Goal: Find specific page/section: Find specific page/section

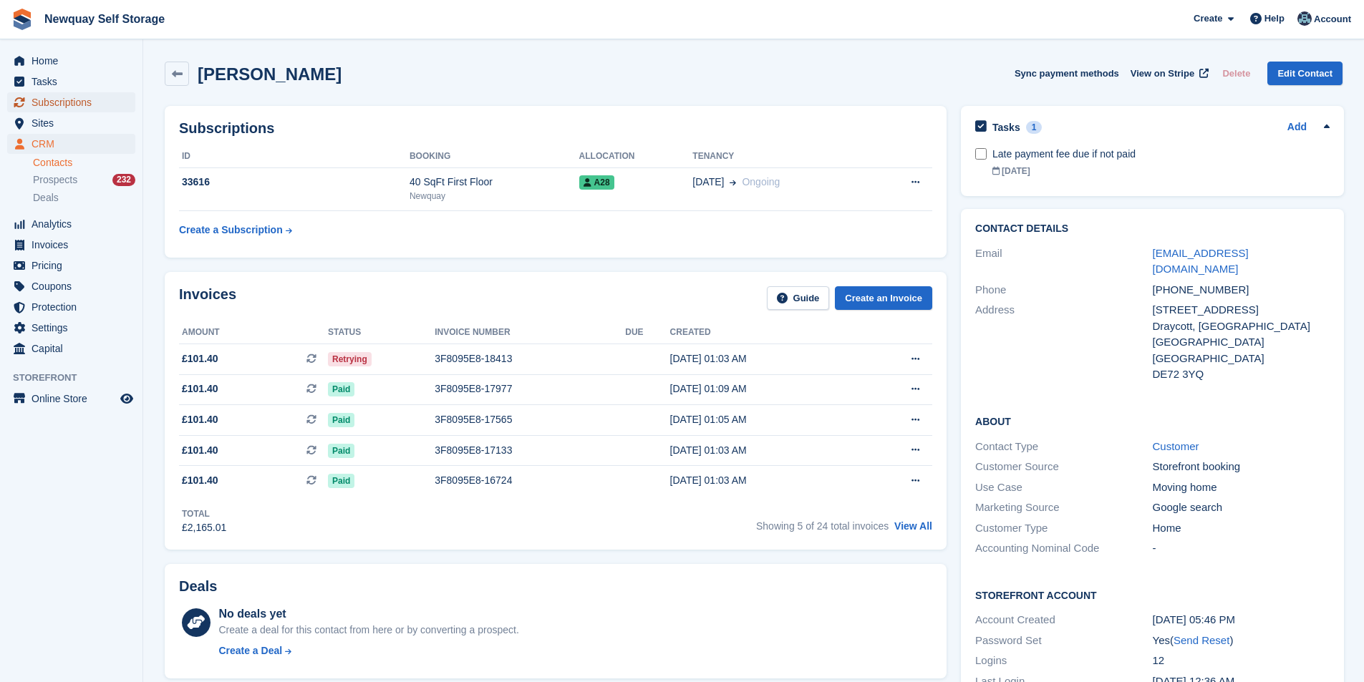
drag, startPoint x: 0, startPoint y: 0, endPoint x: 64, endPoint y: 95, distance: 114.0
click at [64, 95] on span "Subscriptions" at bounding box center [75, 102] width 86 height 20
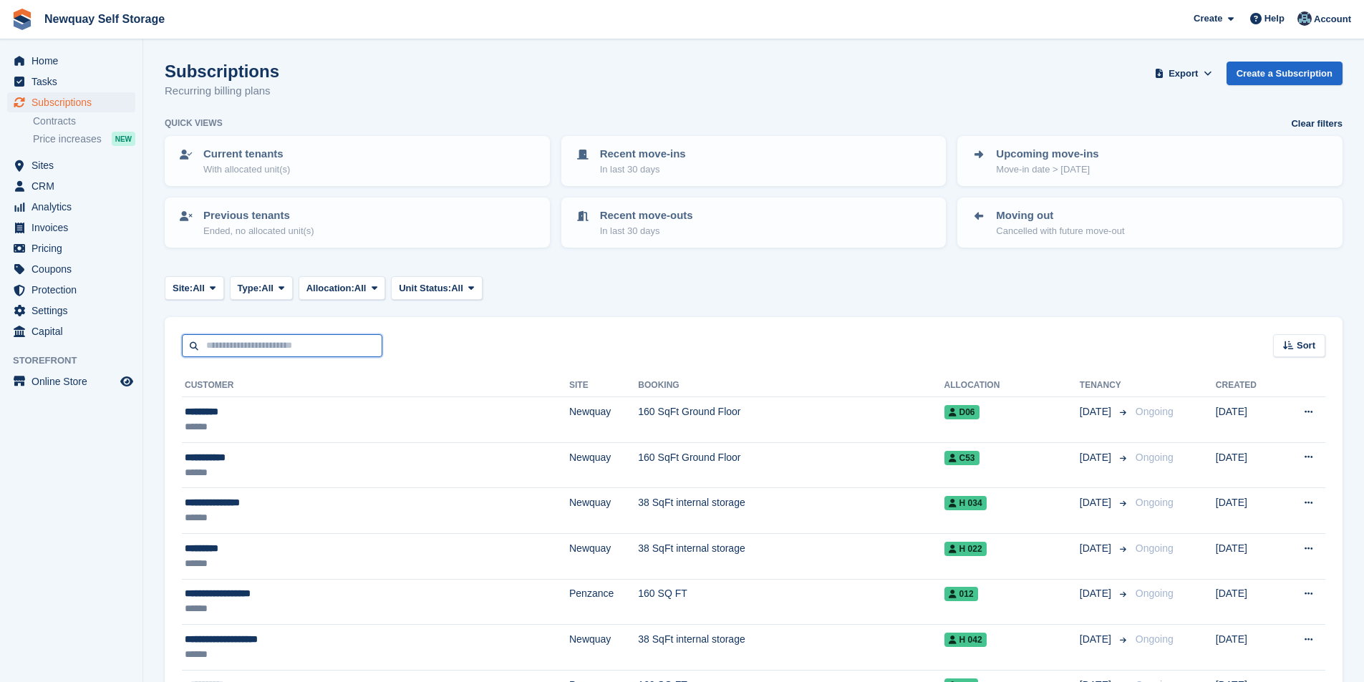
click at [219, 344] on input "text" at bounding box center [282, 346] width 200 height 24
type input "*****"
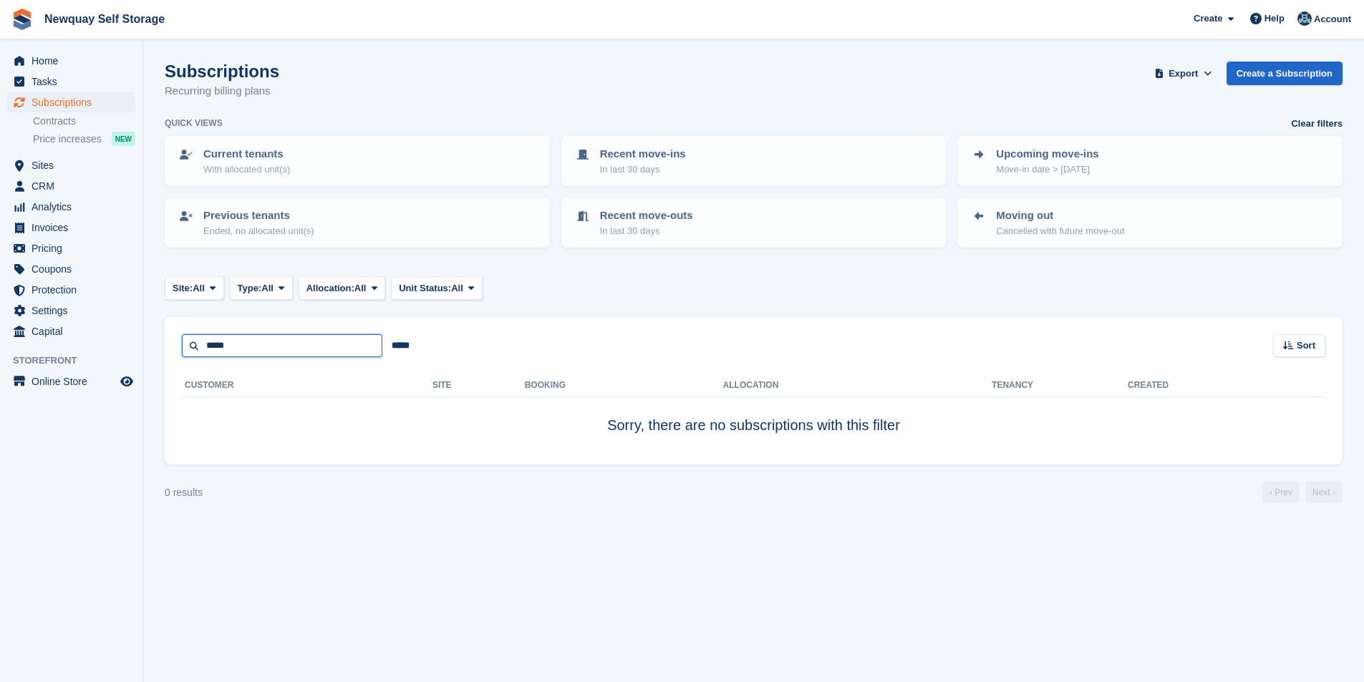
click at [300, 342] on input "*****" at bounding box center [282, 346] width 200 height 24
type input "*****"
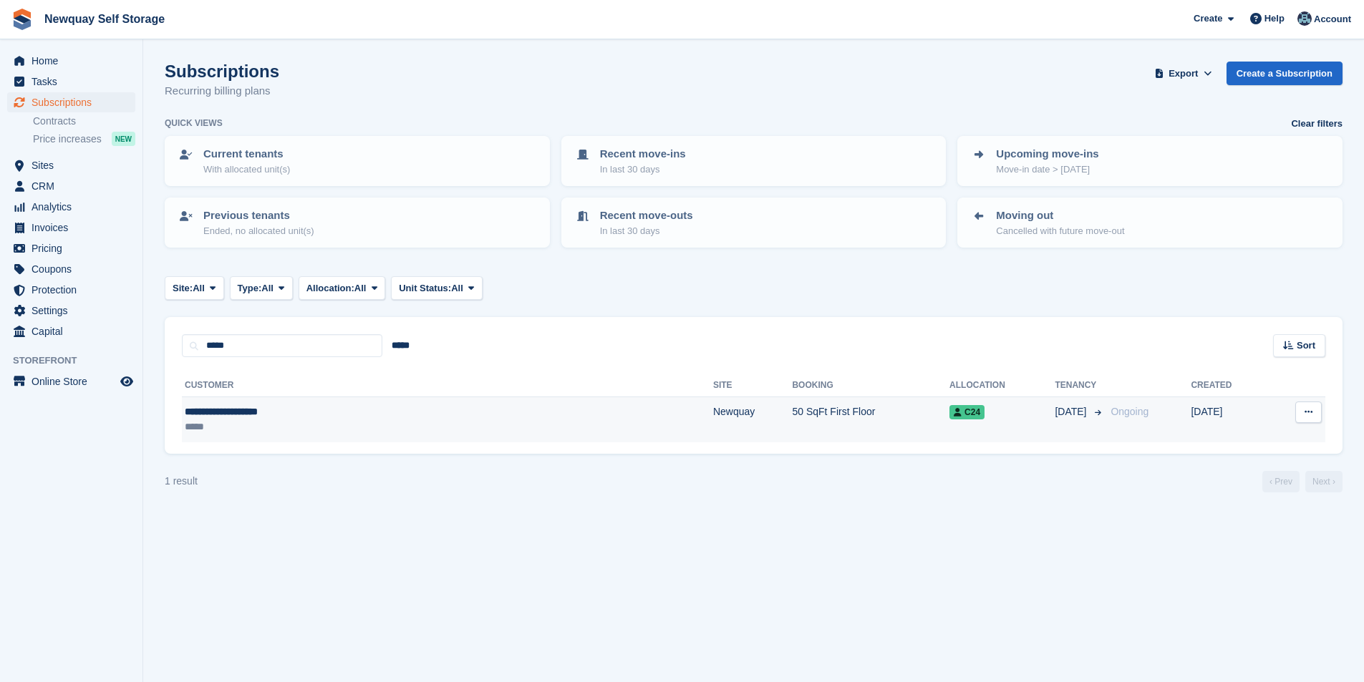
click at [253, 411] on div "**********" at bounding box center [324, 412] width 278 height 15
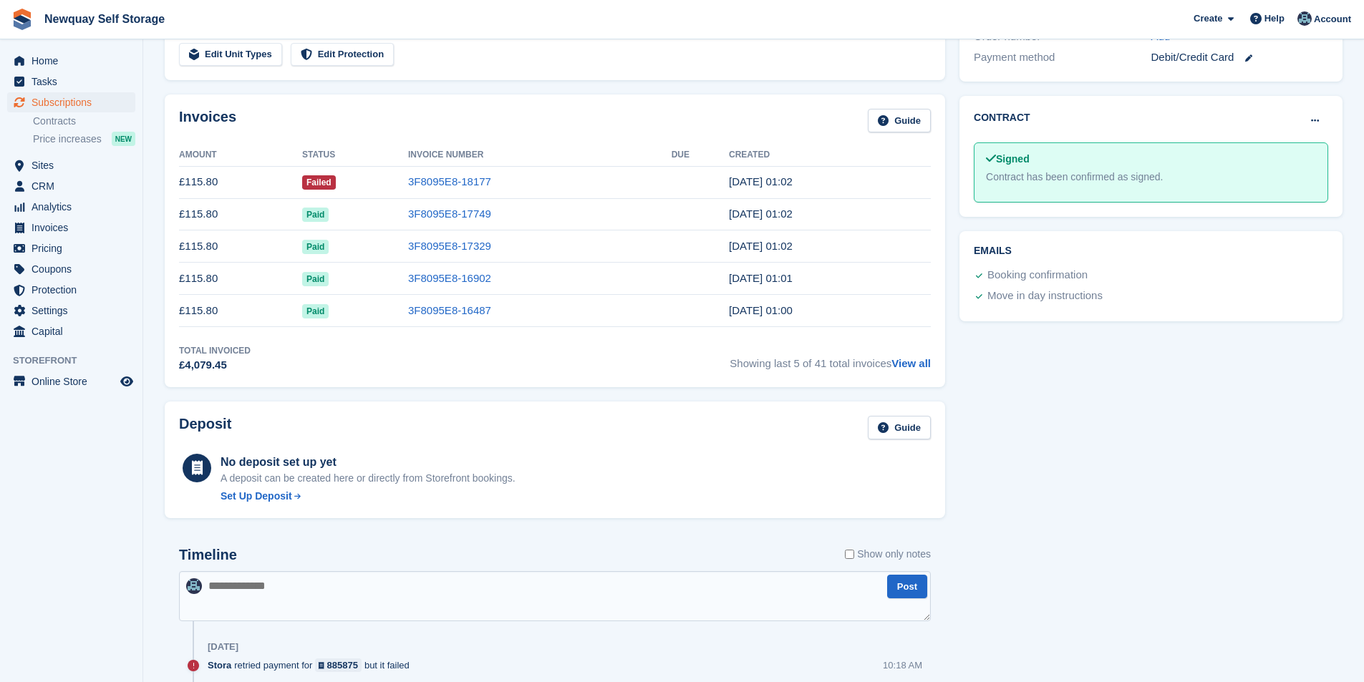
scroll to position [72, 0]
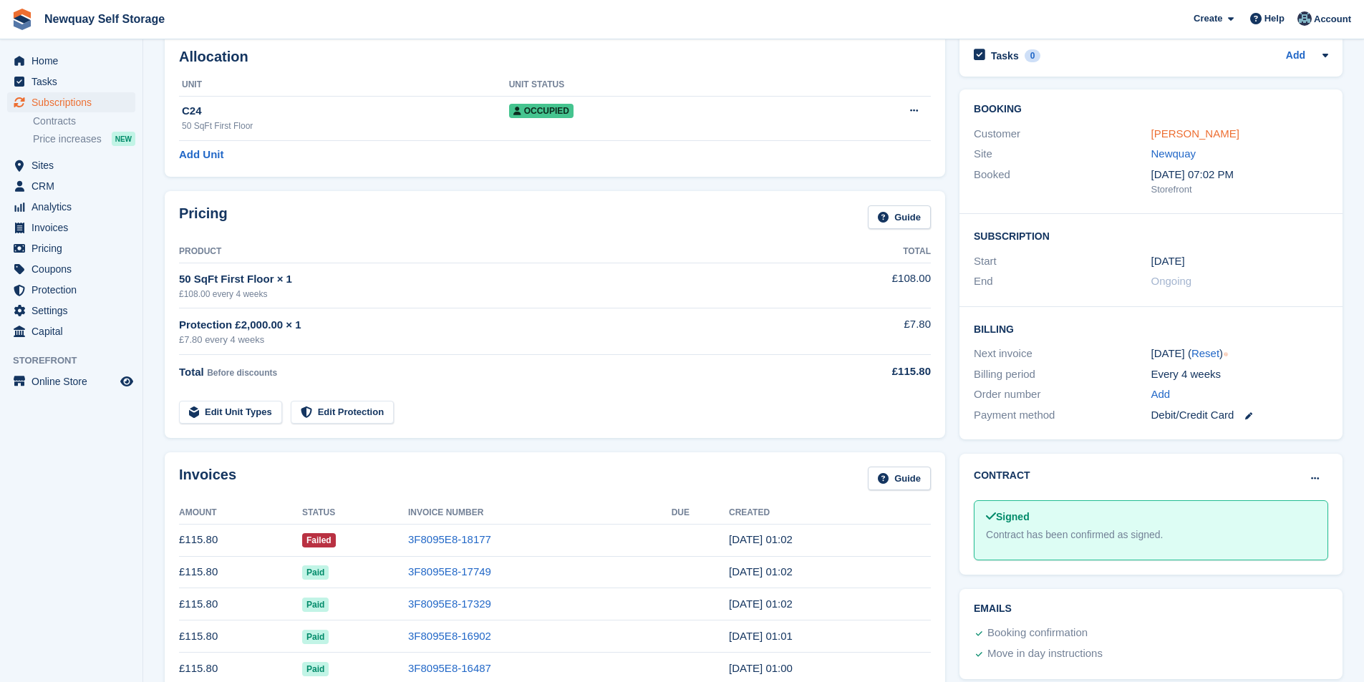
click at [1234, 135] on link "[PERSON_NAME]" at bounding box center [1195, 133] width 88 height 12
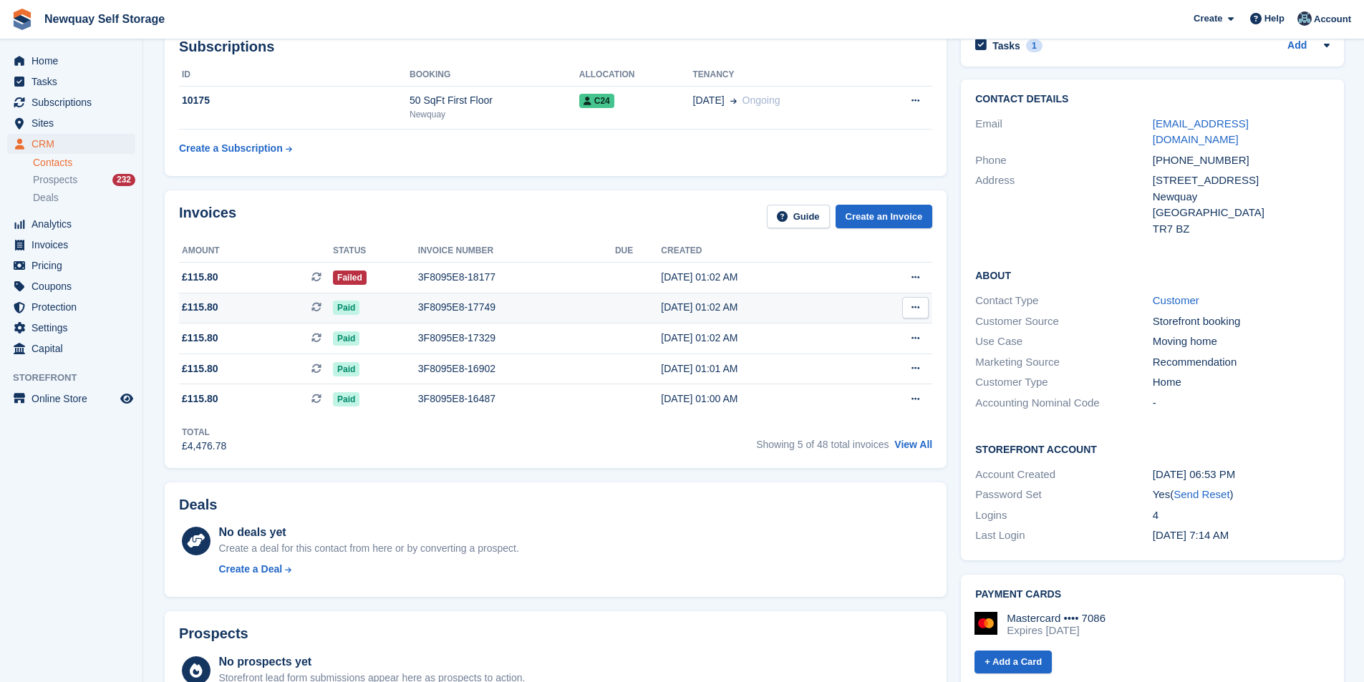
scroll to position [72, 0]
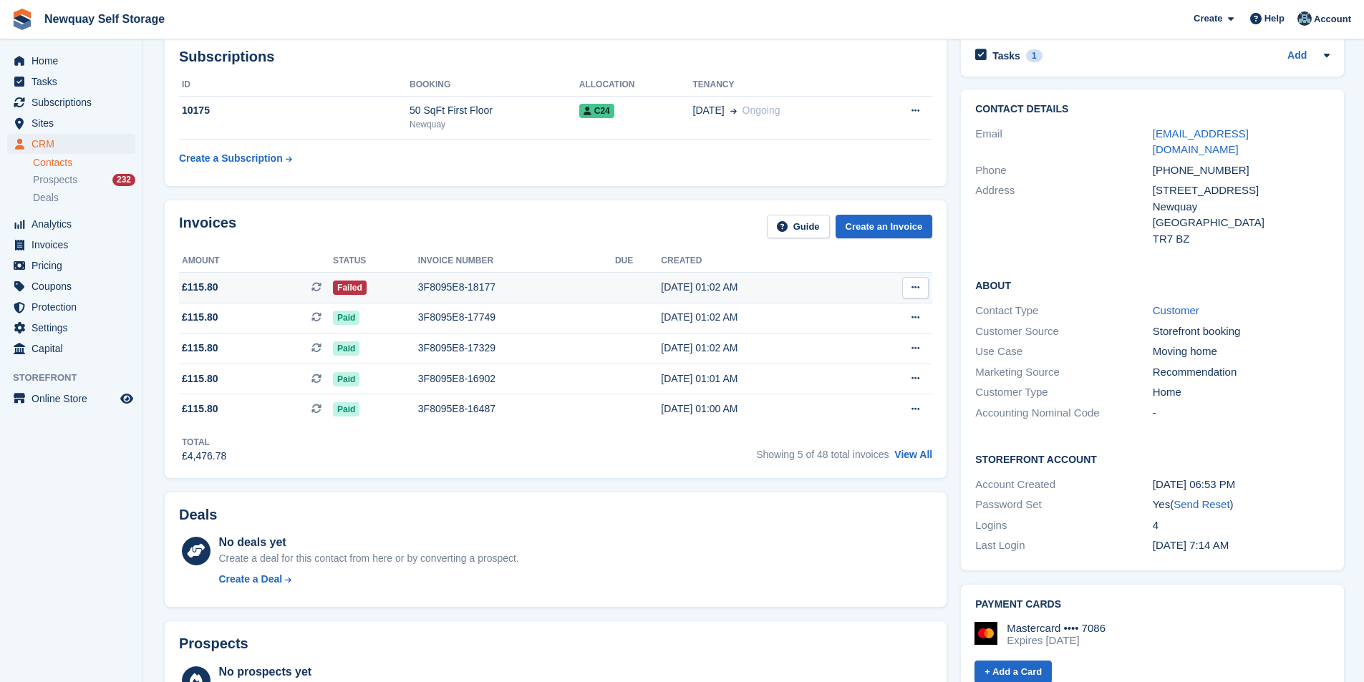
click at [463, 281] on div "3F8095E8-18177" at bounding box center [516, 287] width 197 height 15
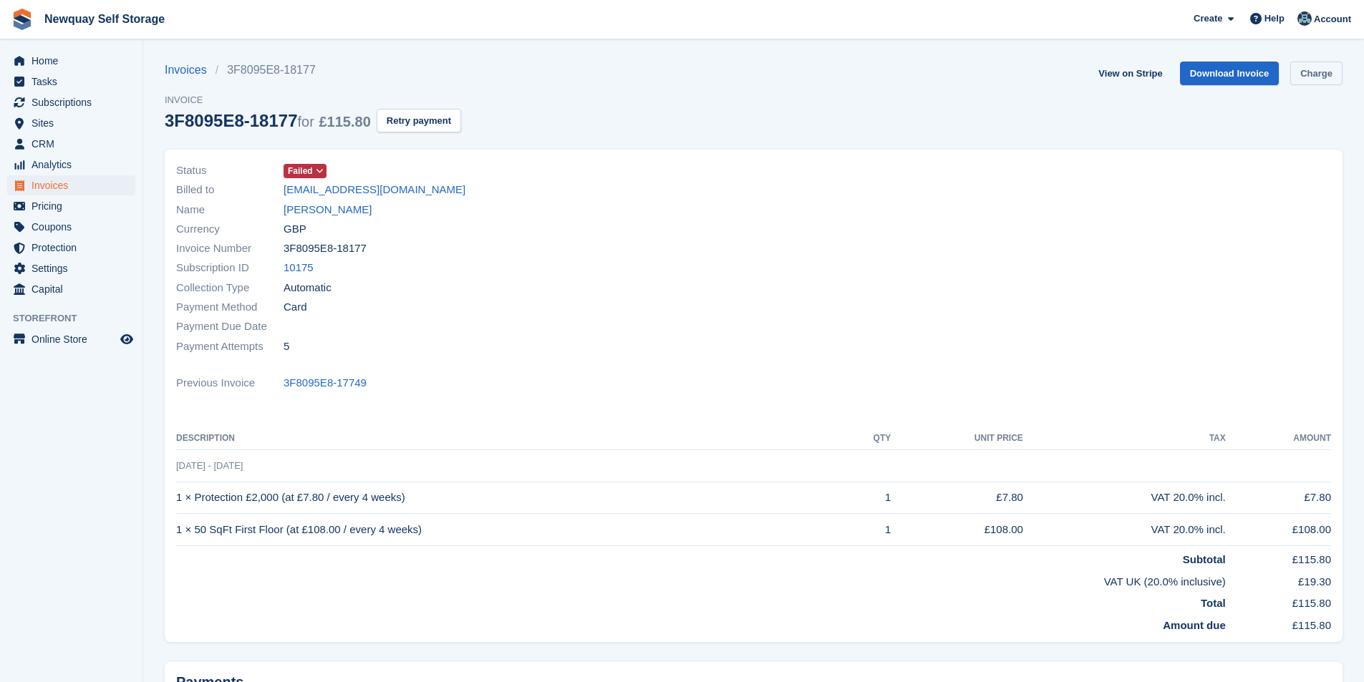
click at [1329, 69] on link "Charge" at bounding box center [1316, 74] width 52 height 24
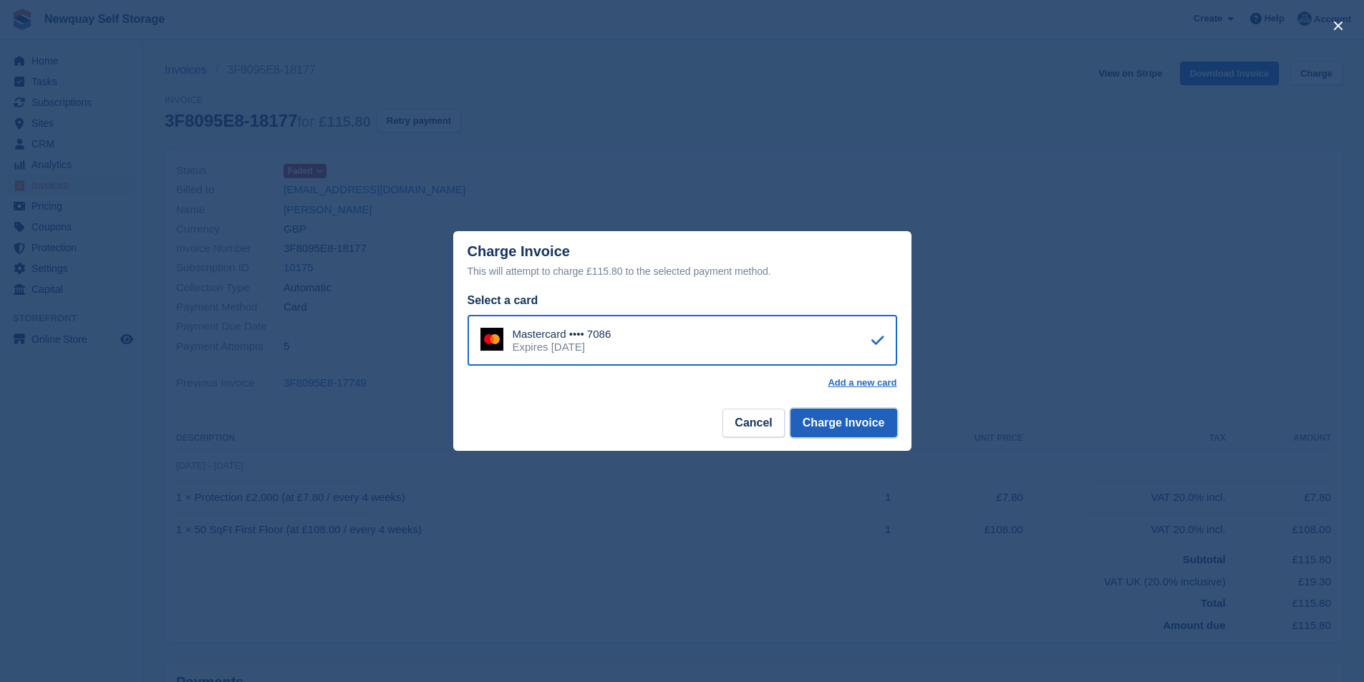
click at [851, 427] on button "Charge Invoice" at bounding box center [843, 423] width 107 height 29
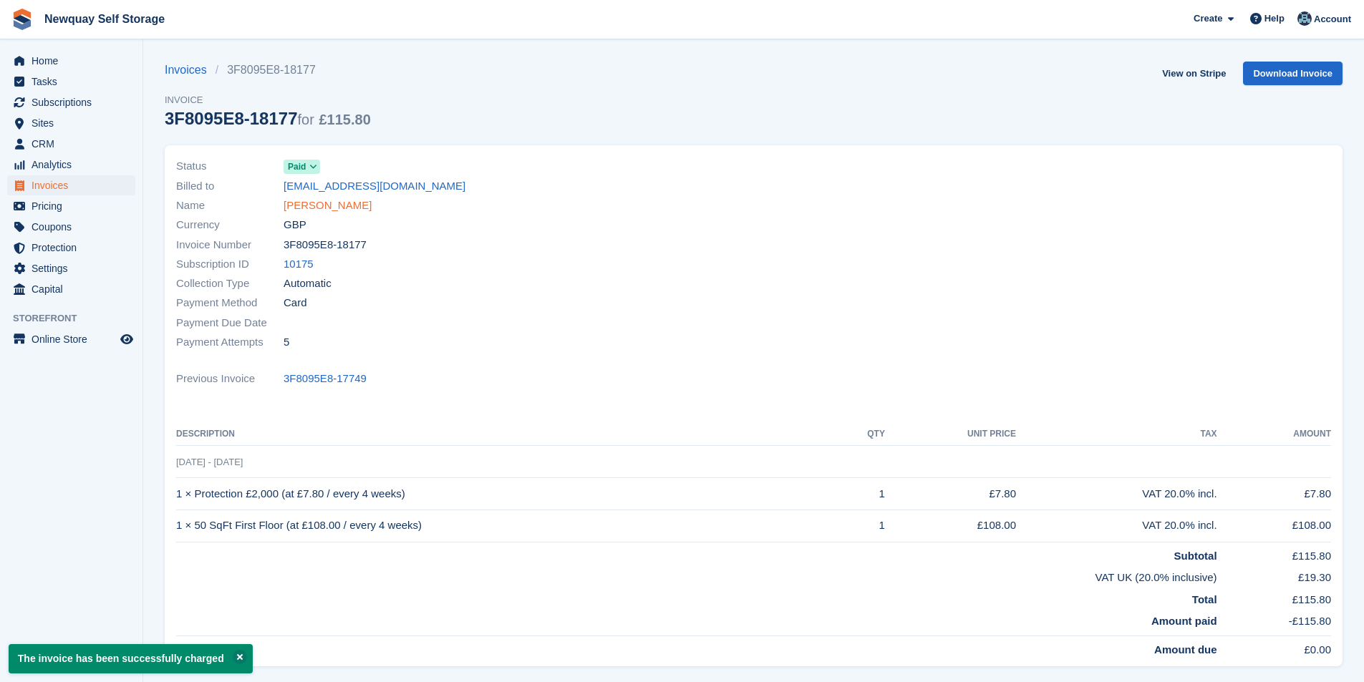
click at [364, 213] on link "Andrzej Pajaczkowski" at bounding box center [328, 206] width 88 height 16
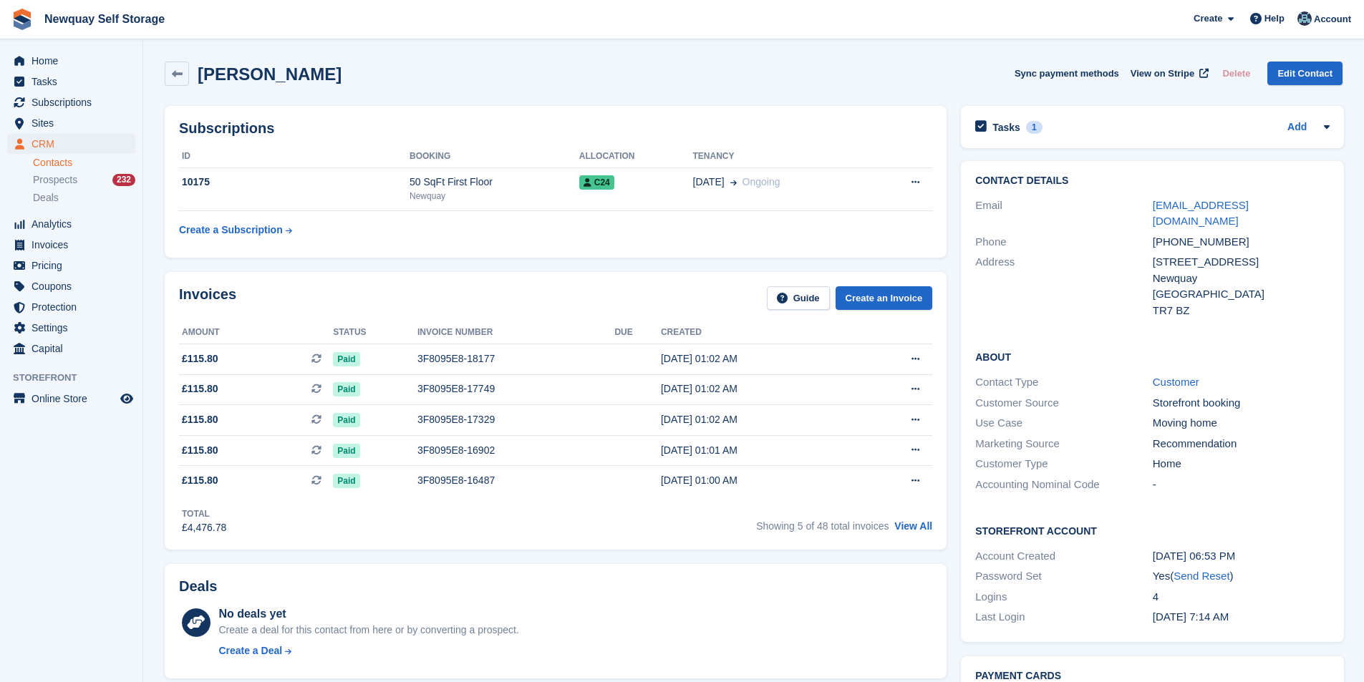
click at [1018, 117] on div "Tasks 1 Add Check new card added and take payment 02 Oct" at bounding box center [1152, 127] width 383 height 42
click at [1010, 126] on h2 "Tasks" at bounding box center [1006, 127] width 28 height 13
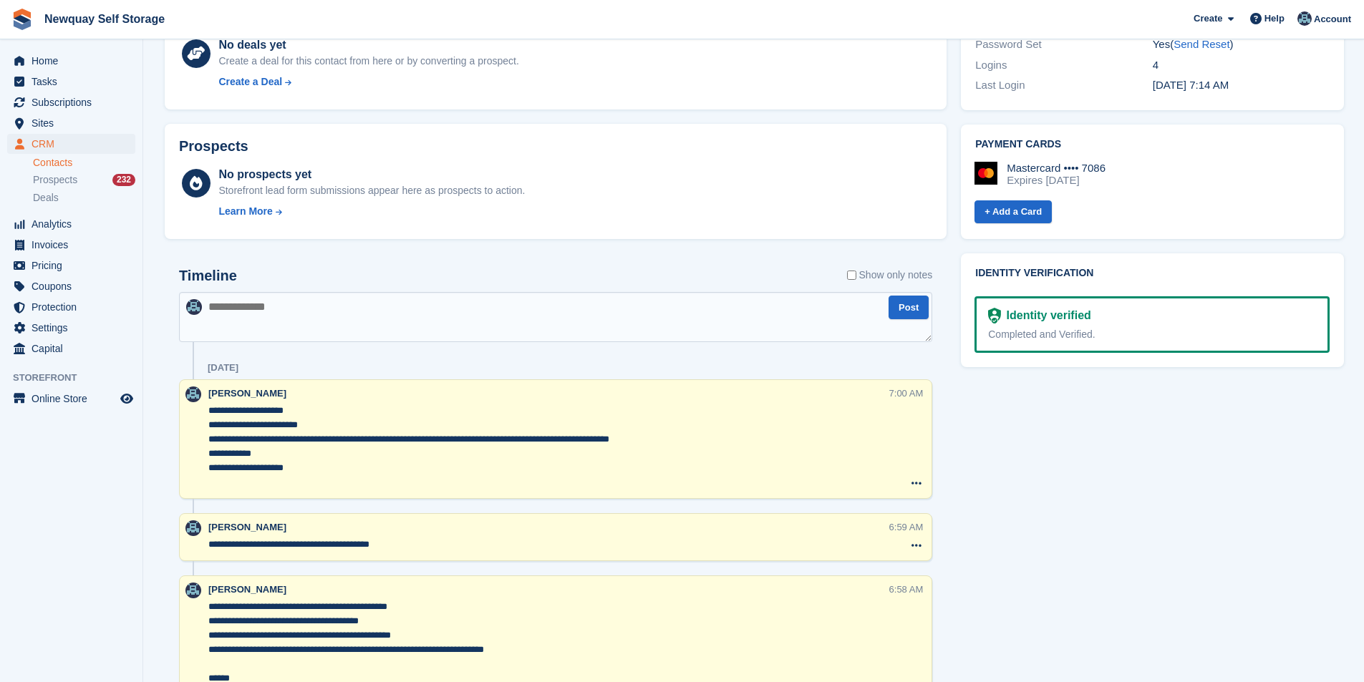
scroll to position [573, 0]
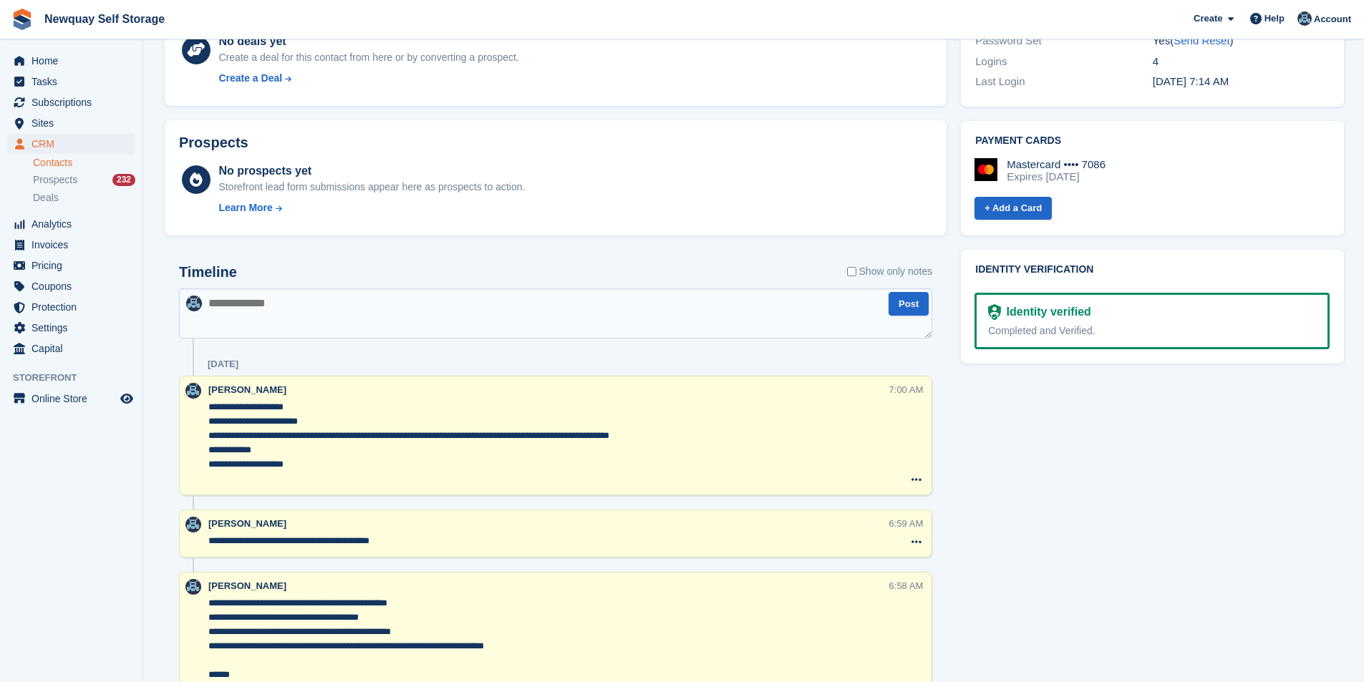
click at [301, 322] on textarea at bounding box center [555, 314] width 753 height 50
paste textarea "**********"
type textarea "**********"
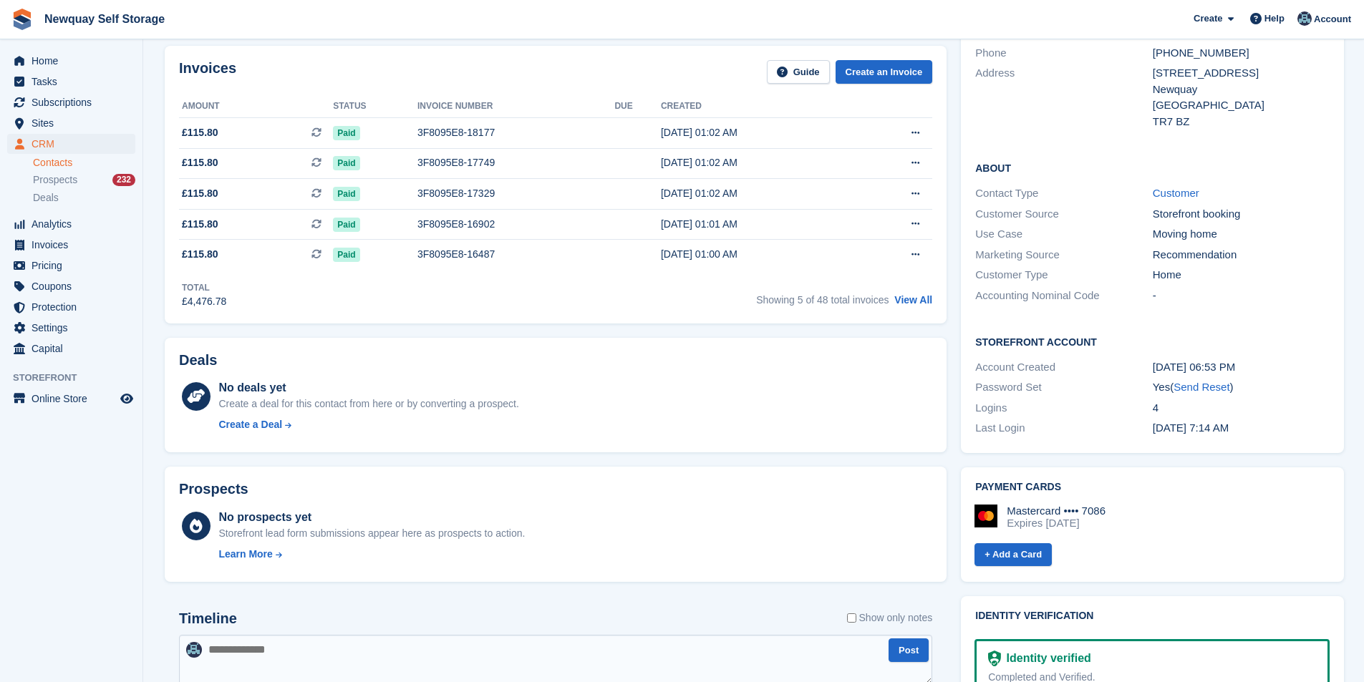
scroll to position [72, 0]
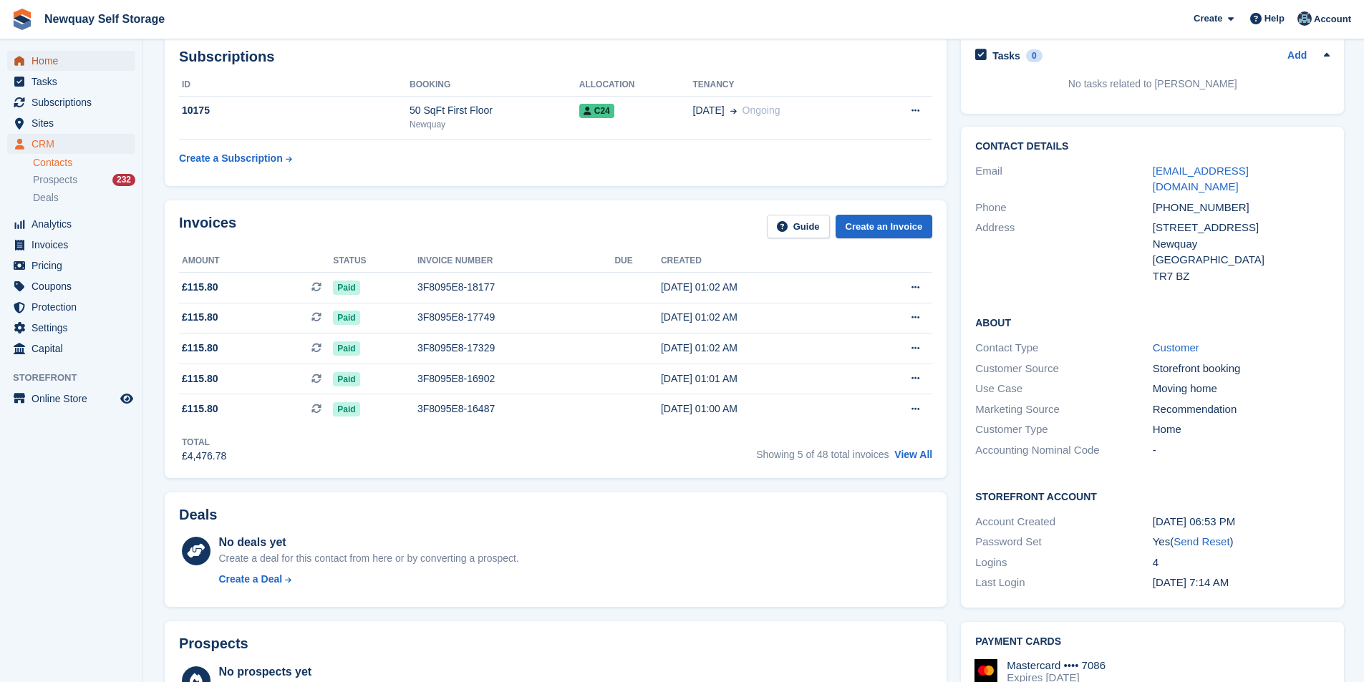
click at [76, 54] on span "Home" at bounding box center [75, 61] width 86 height 20
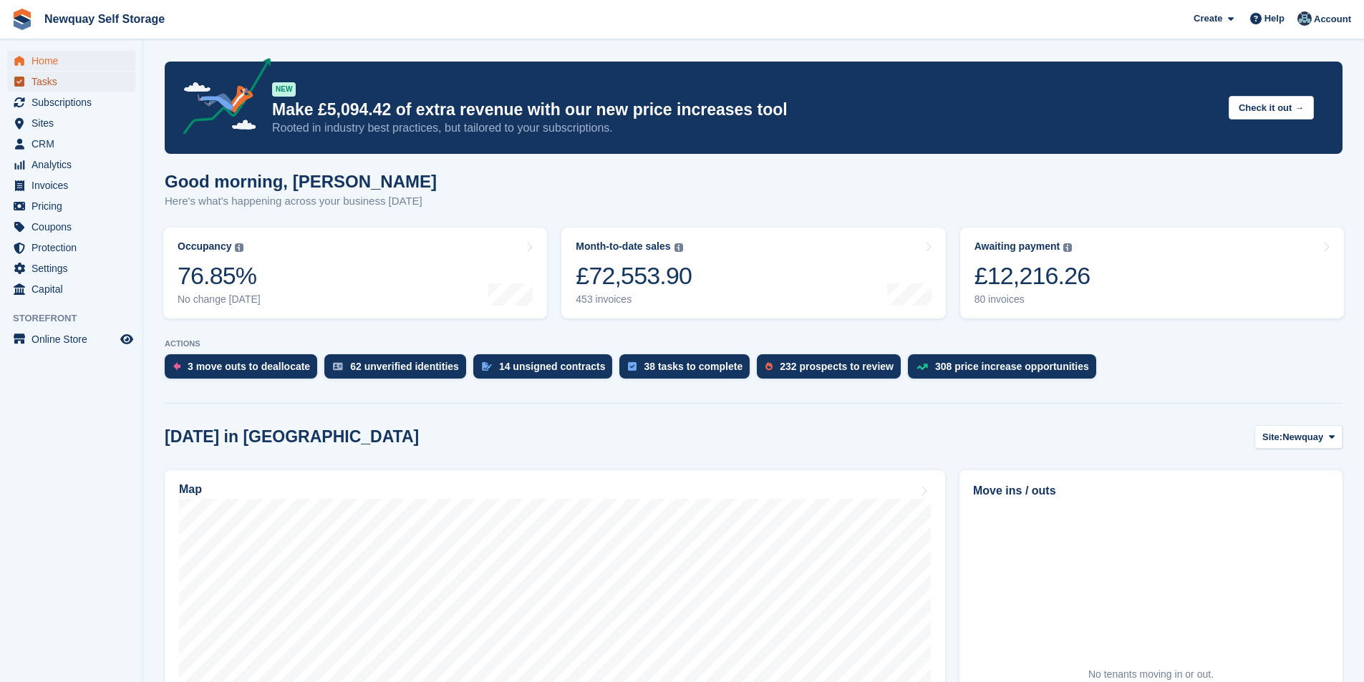
click at [56, 84] on span "Tasks" at bounding box center [75, 82] width 86 height 20
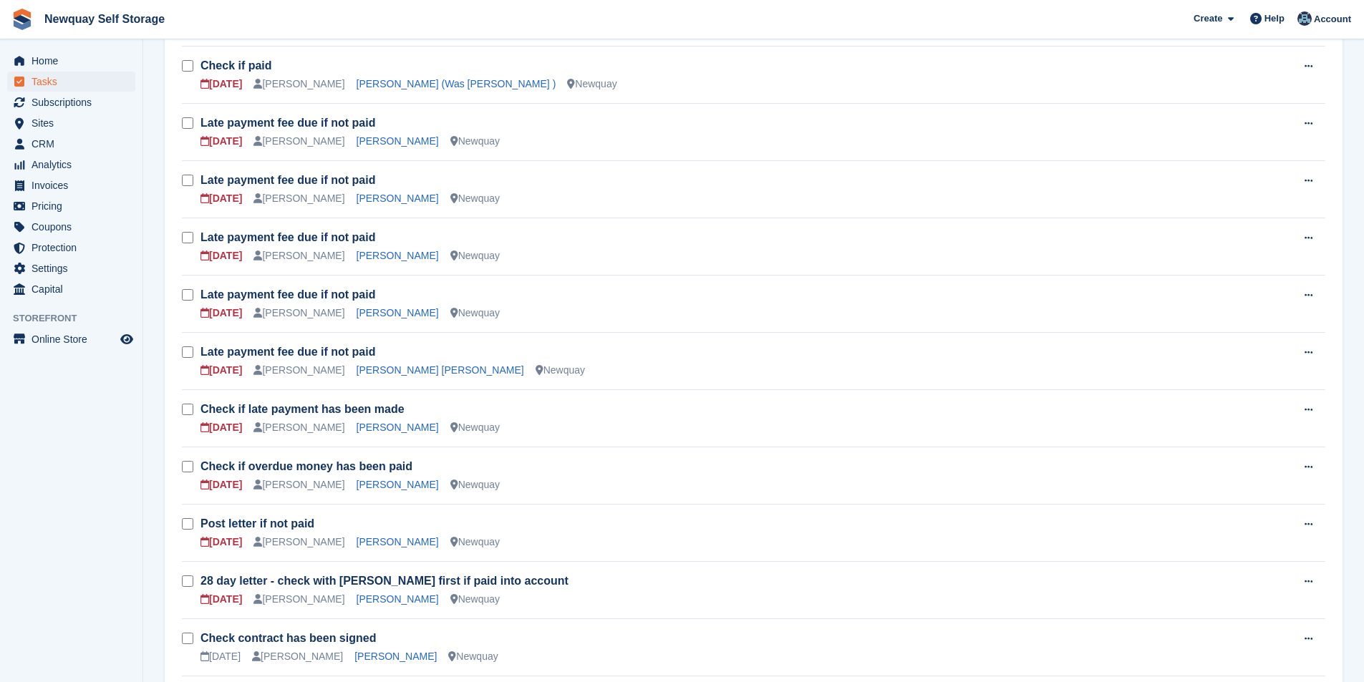
scroll to position [501, 0]
click at [365, 142] on link "[PERSON_NAME]" at bounding box center [398, 140] width 82 height 11
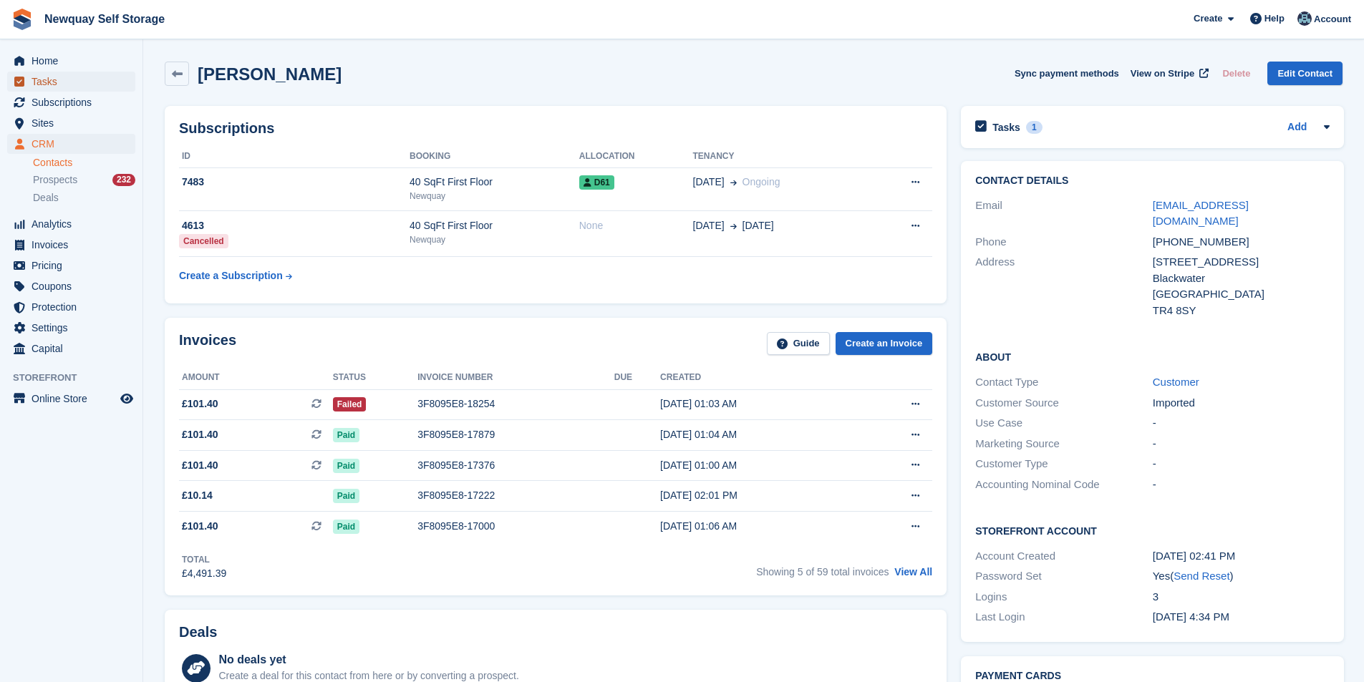
click at [62, 90] on span "Tasks" at bounding box center [75, 82] width 86 height 20
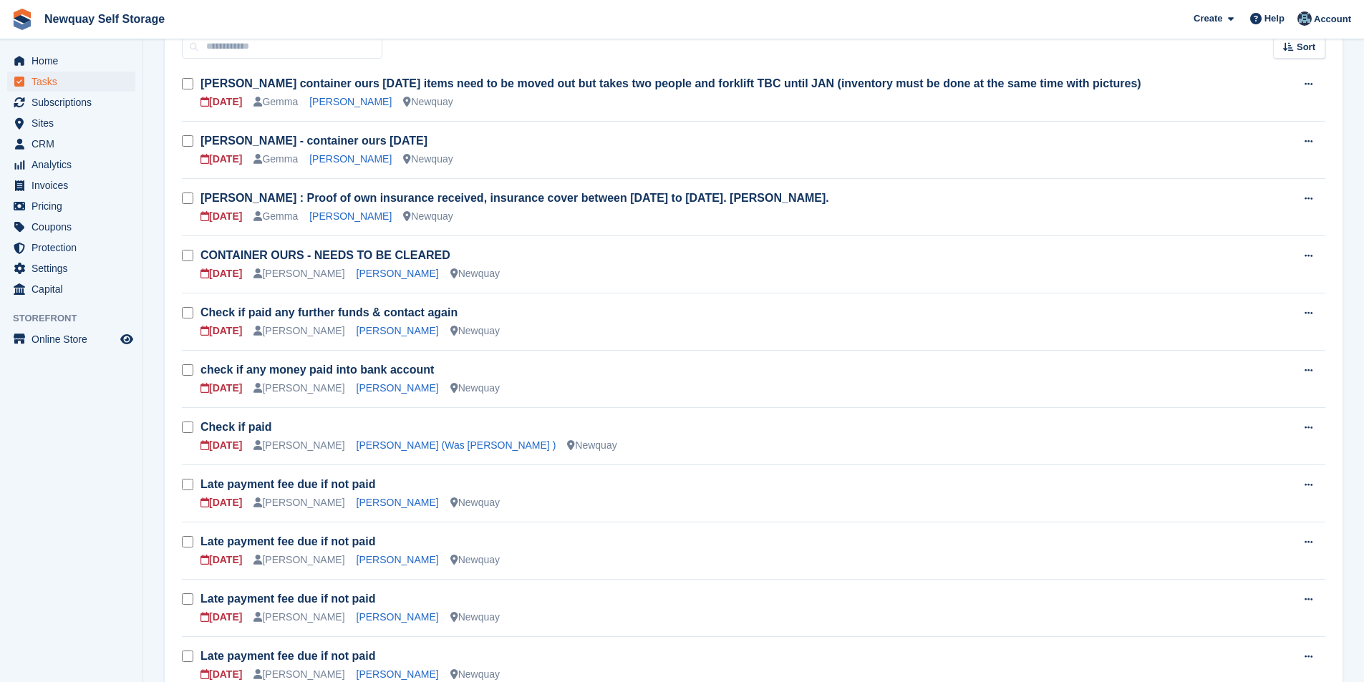
scroll to position [286, 0]
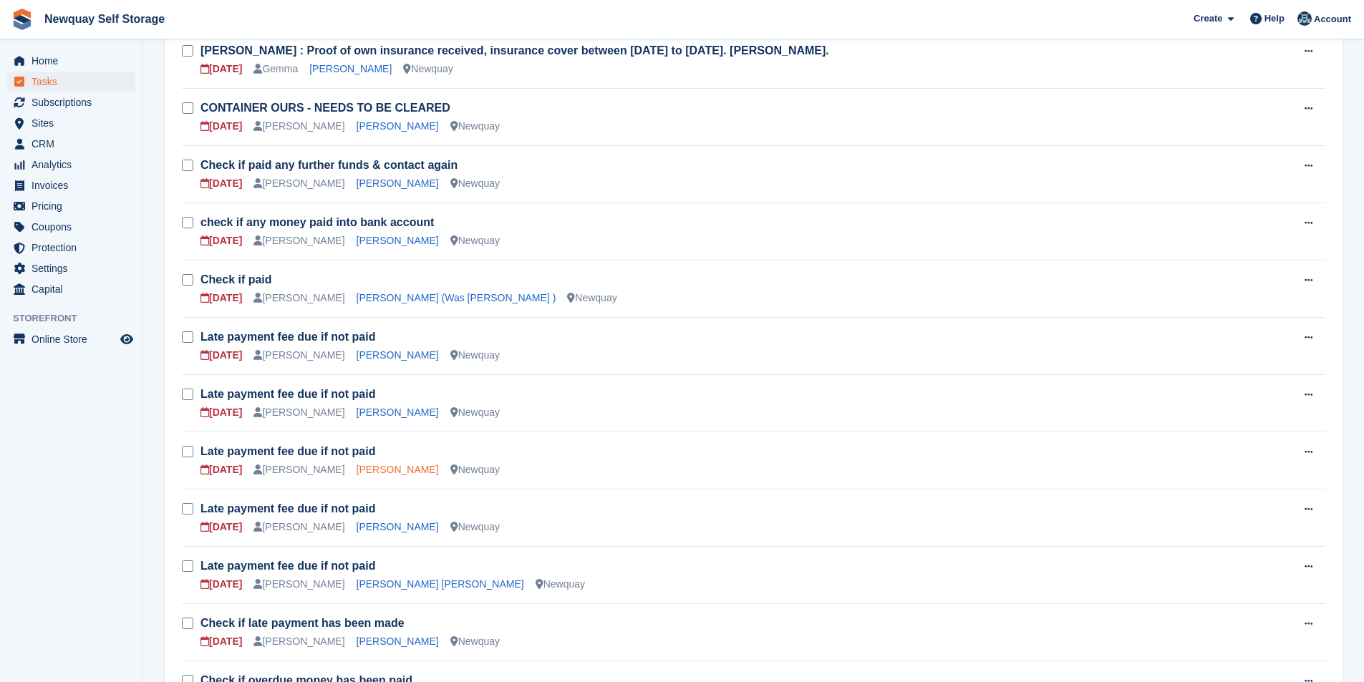
click at [371, 472] on link "[PERSON_NAME]" at bounding box center [398, 469] width 82 height 11
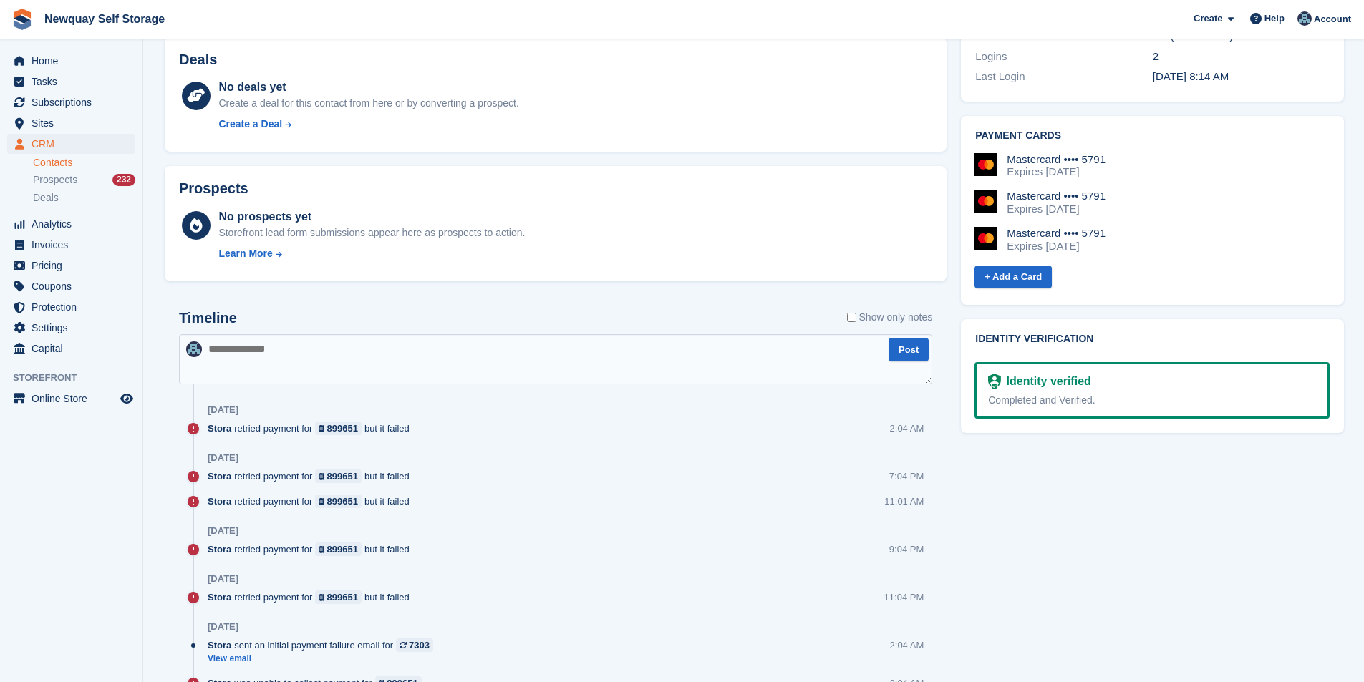
scroll to position [215, 0]
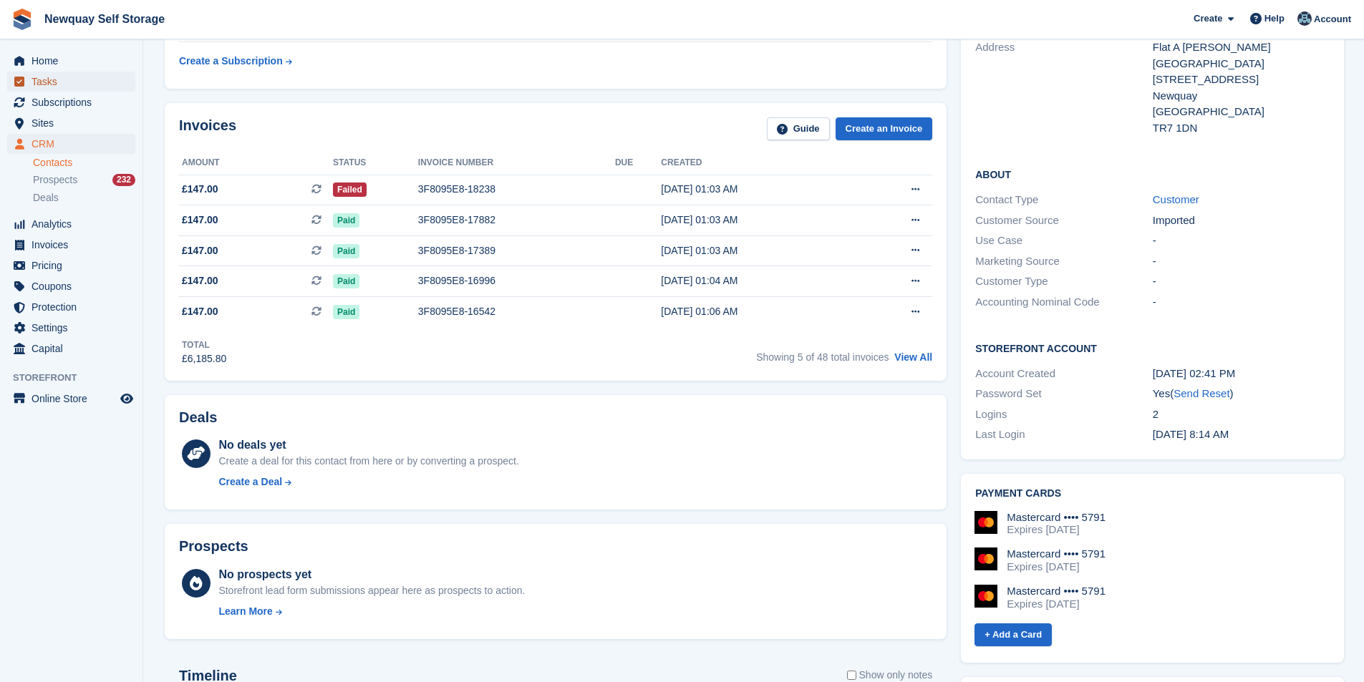
click at [74, 80] on span "Tasks" at bounding box center [75, 82] width 86 height 20
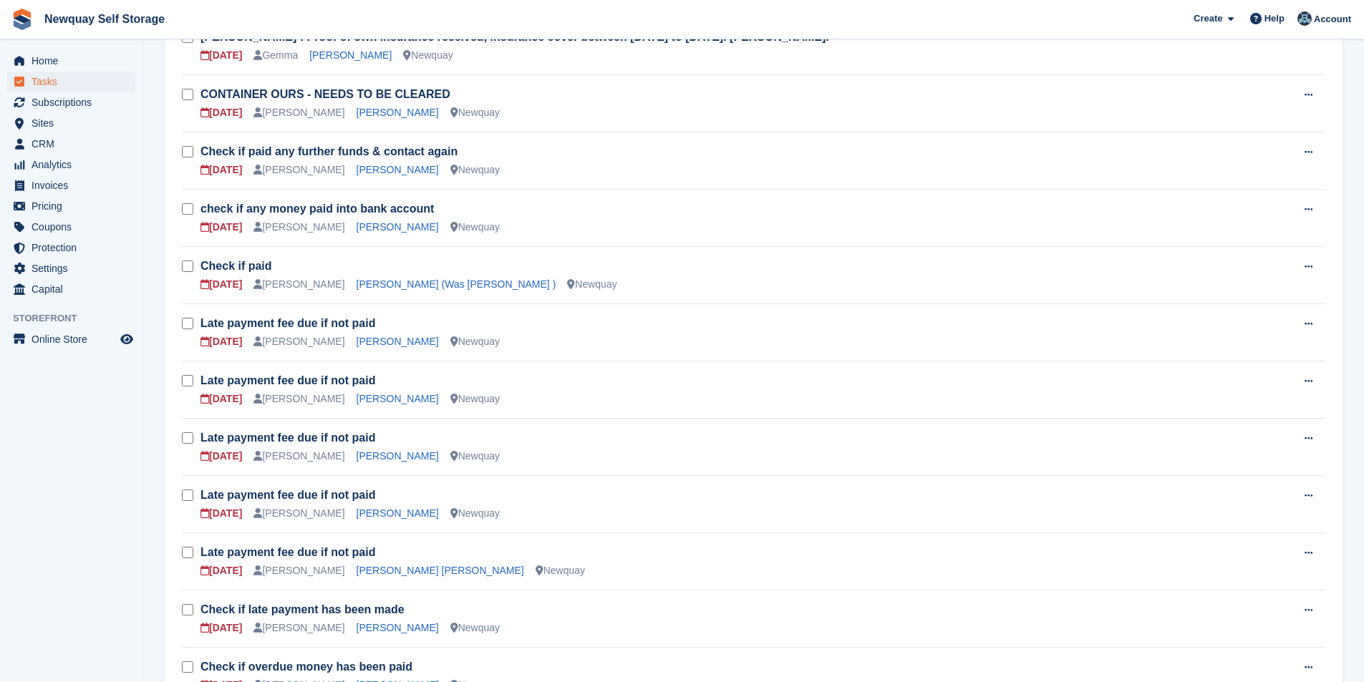
scroll to position [358, 0]
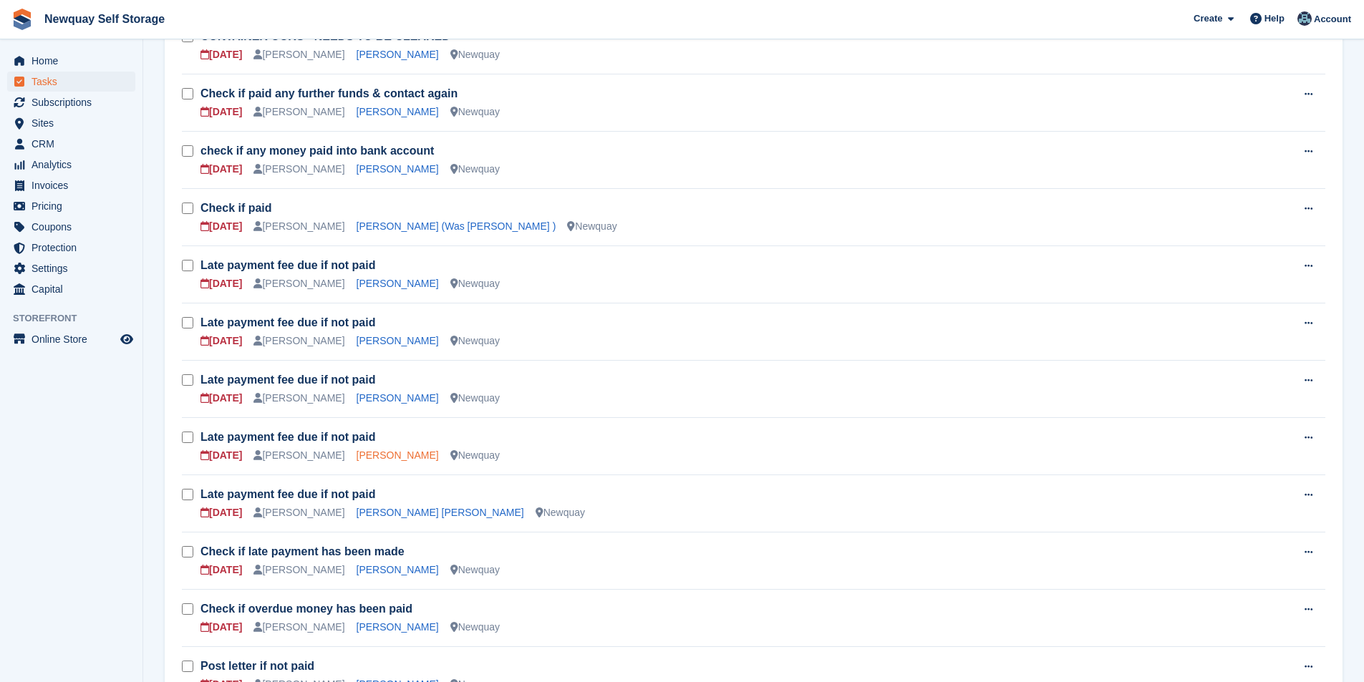
click at [357, 455] on link "[PERSON_NAME]" at bounding box center [398, 455] width 82 height 11
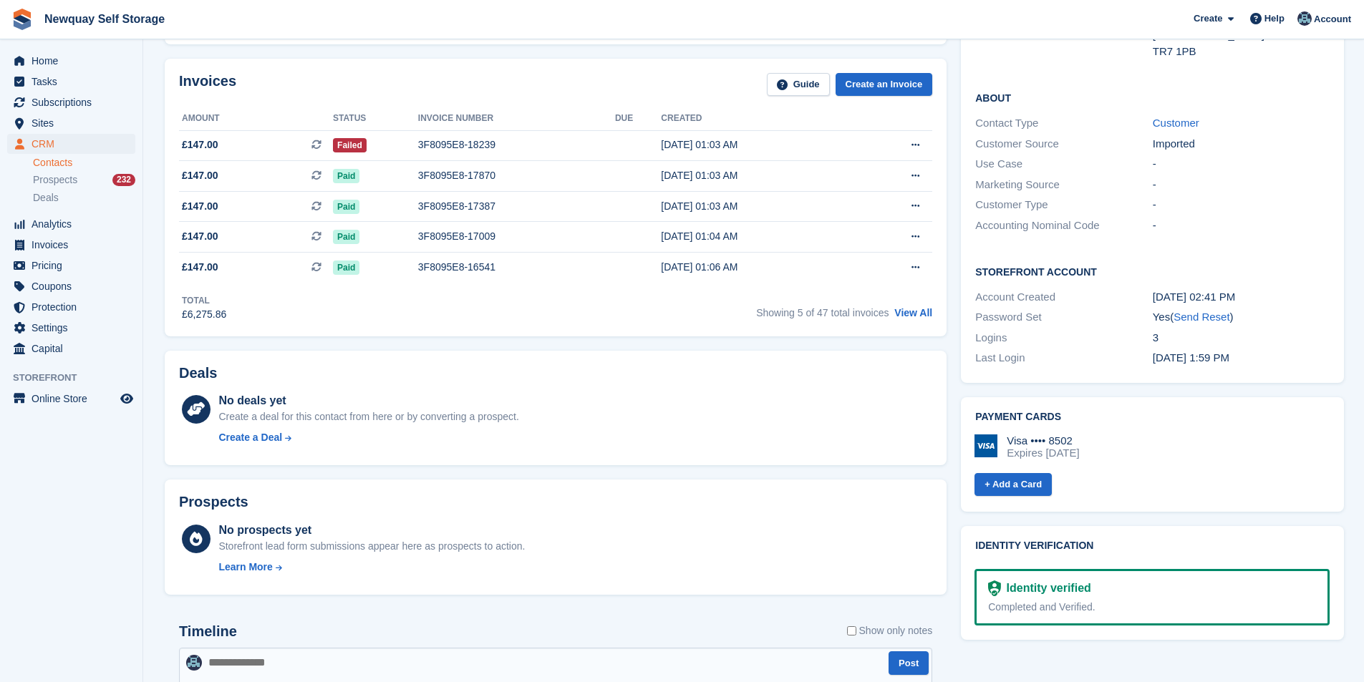
scroll to position [72, 0]
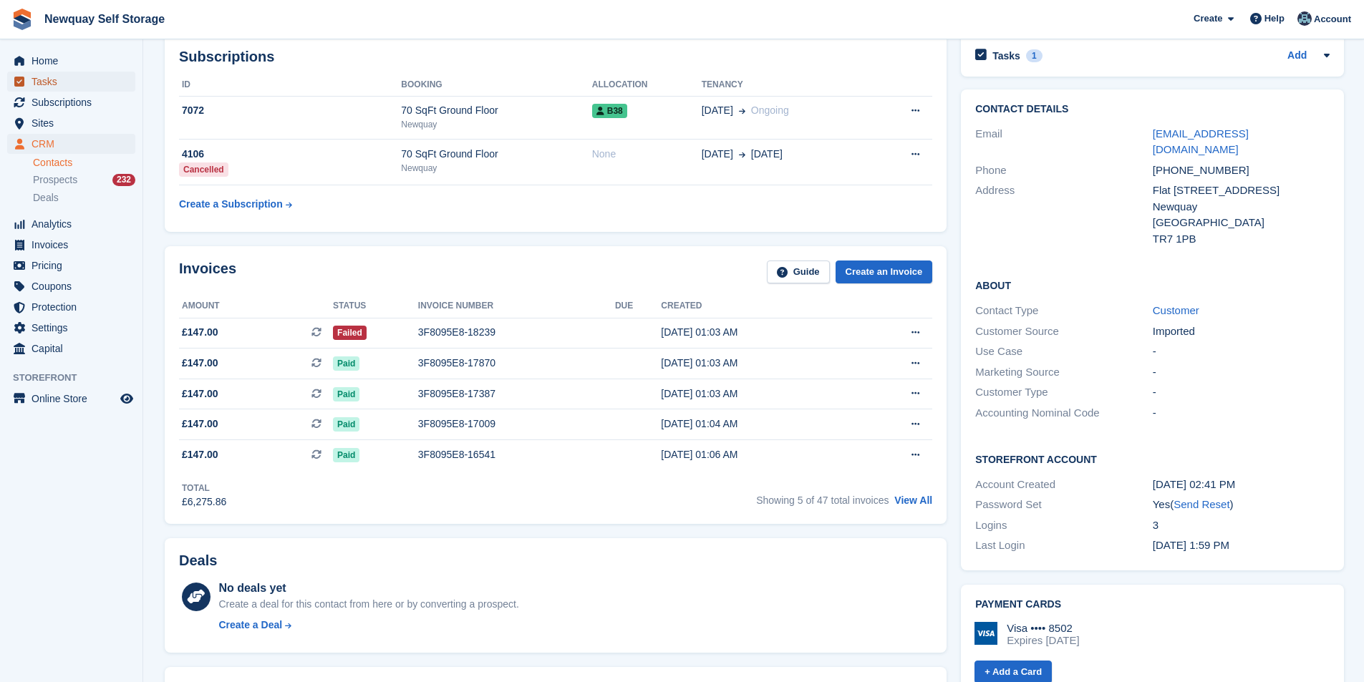
click at [58, 82] on span "Tasks" at bounding box center [75, 82] width 86 height 20
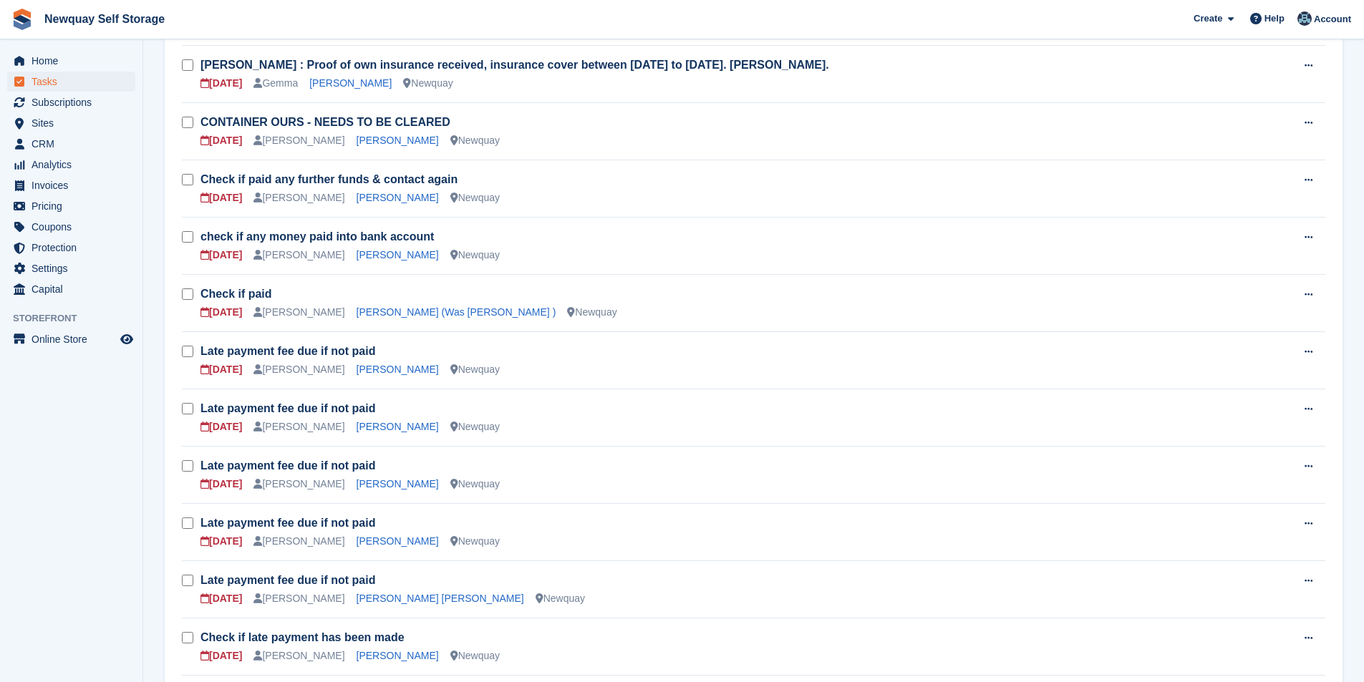
scroll to position [358, 0]
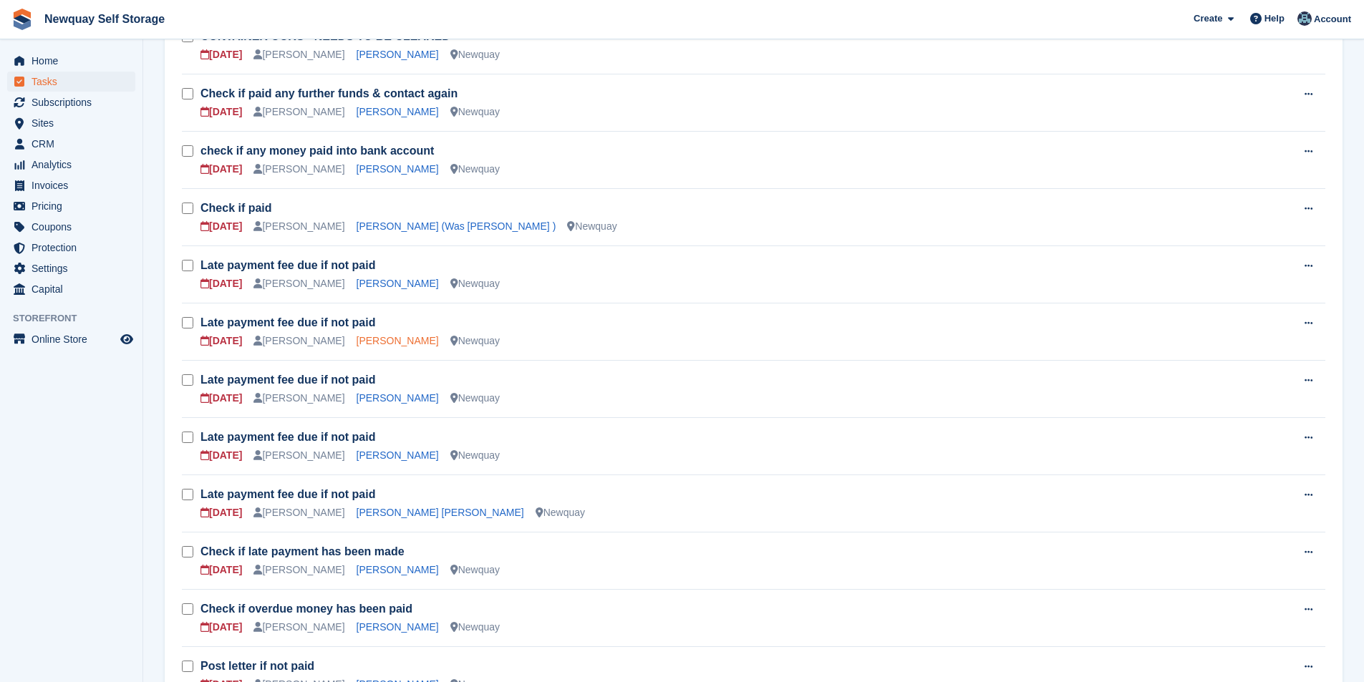
click at [362, 343] on link "[PERSON_NAME]" at bounding box center [398, 340] width 82 height 11
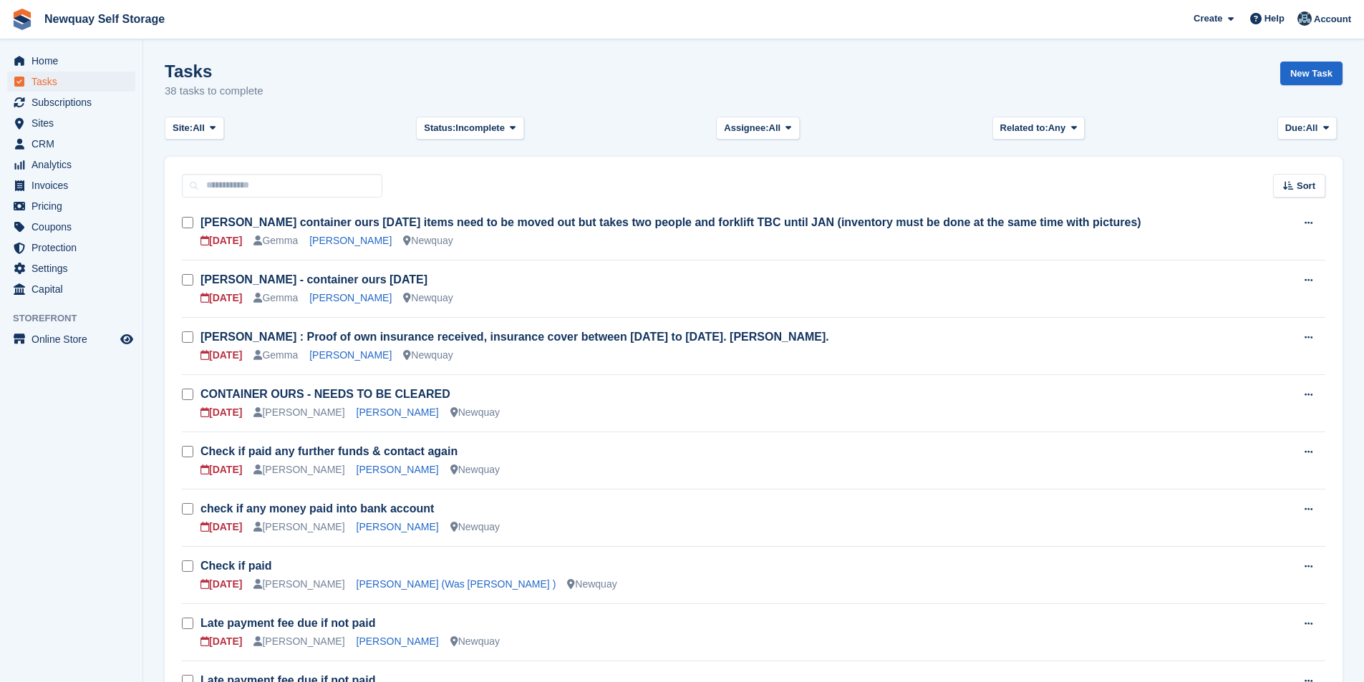
scroll to position [358, 0]
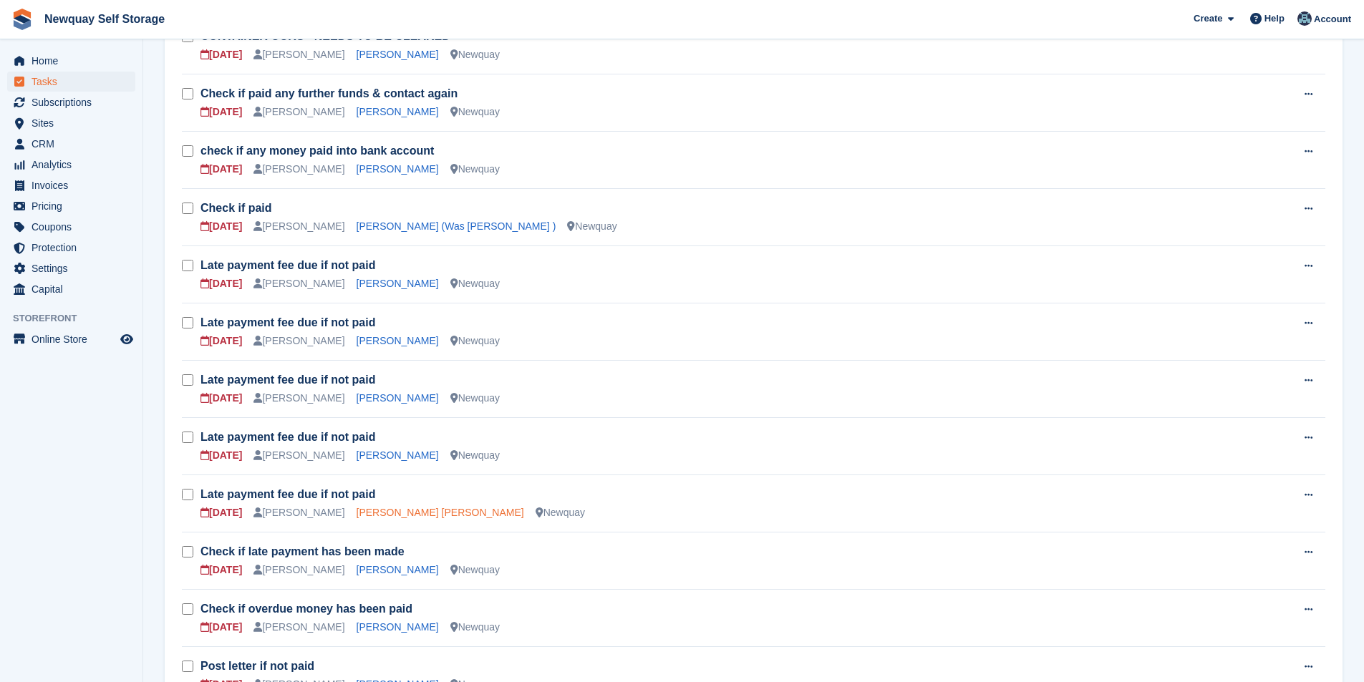
click at [396, 517] on link "[PERSON_NAME] [PERSON_NAME]" at bounding box center [441, 512] width 168 height 11
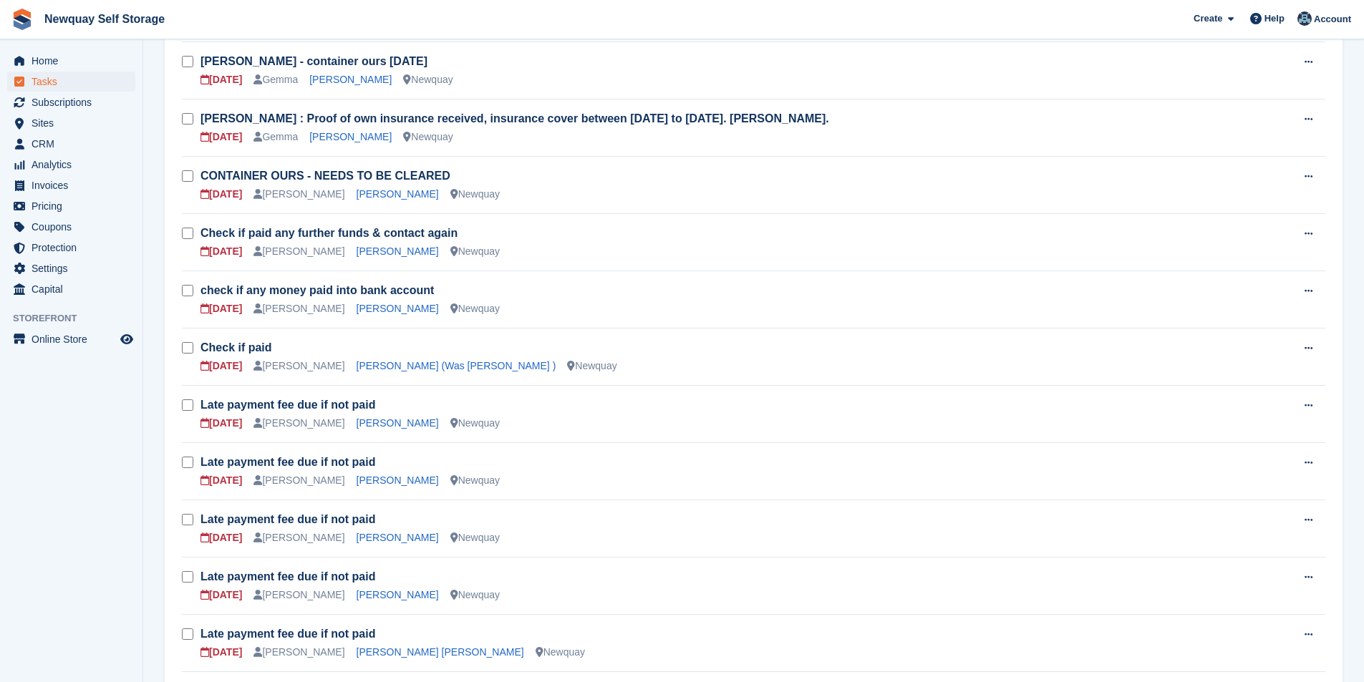
scroll to position [215, 0]
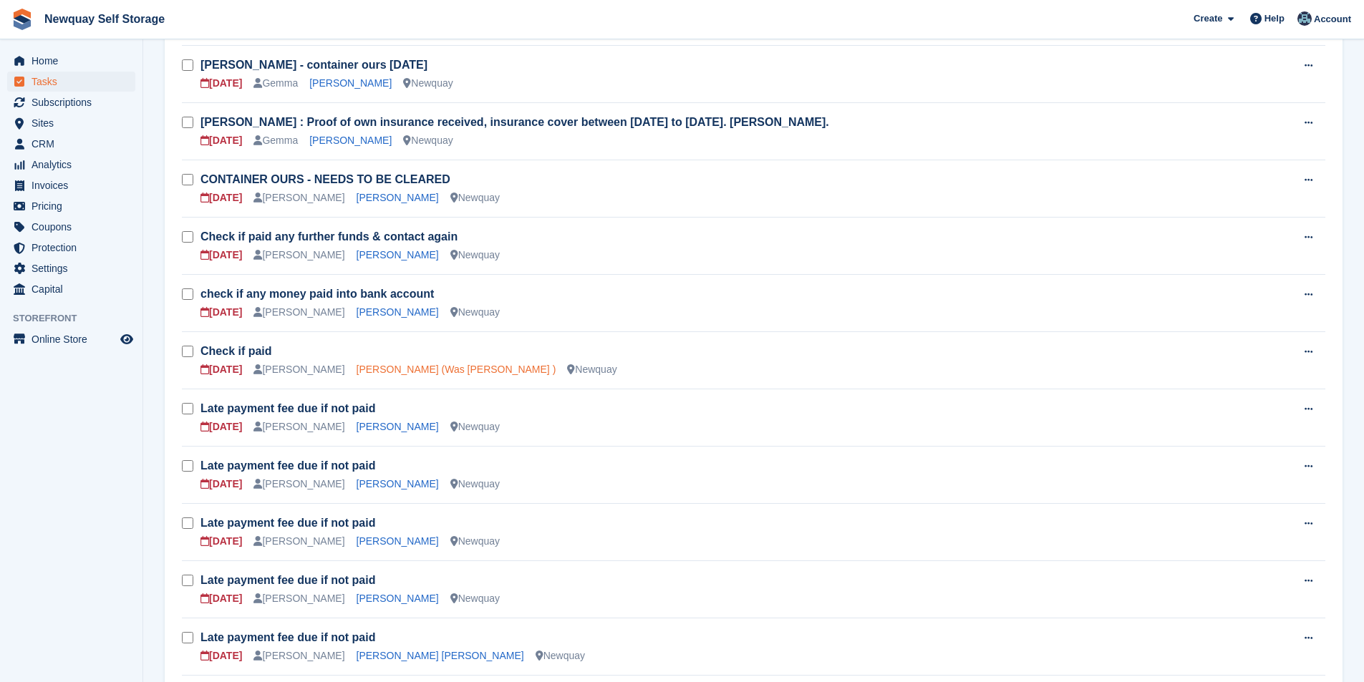
click at [405, 367] on link "[PERSON_NAME] (Was [PERSON_NAME] )" at bounding box center [457, 369] width 200 height 11
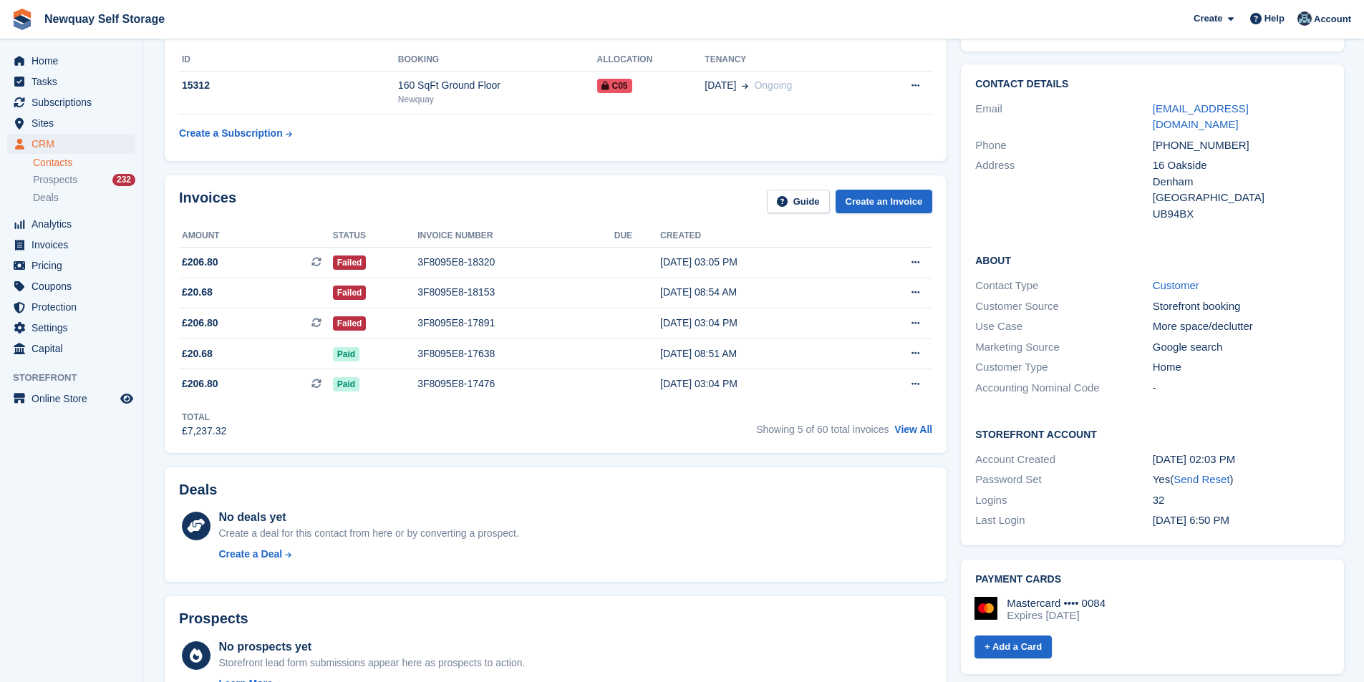
scroll to position [72, 0]
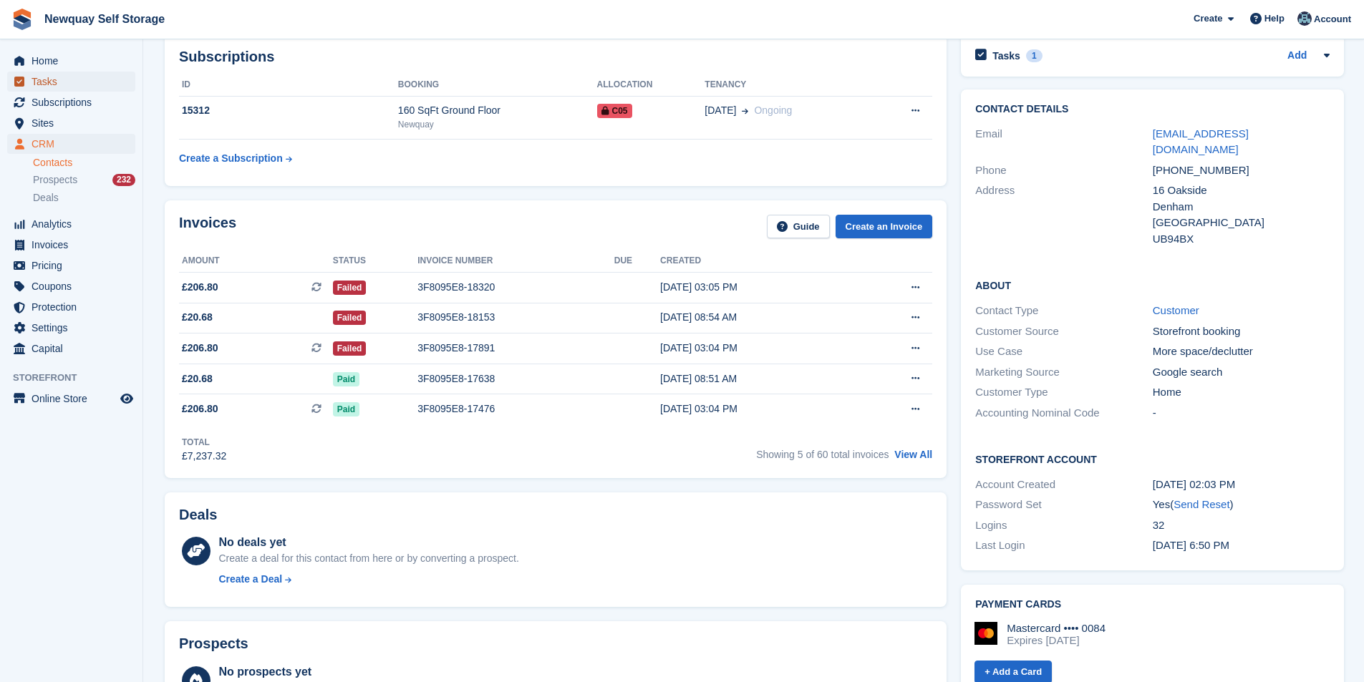
click at [85, 84] on span "Tasks" at bounding box center [75, 82] width 86 height 20
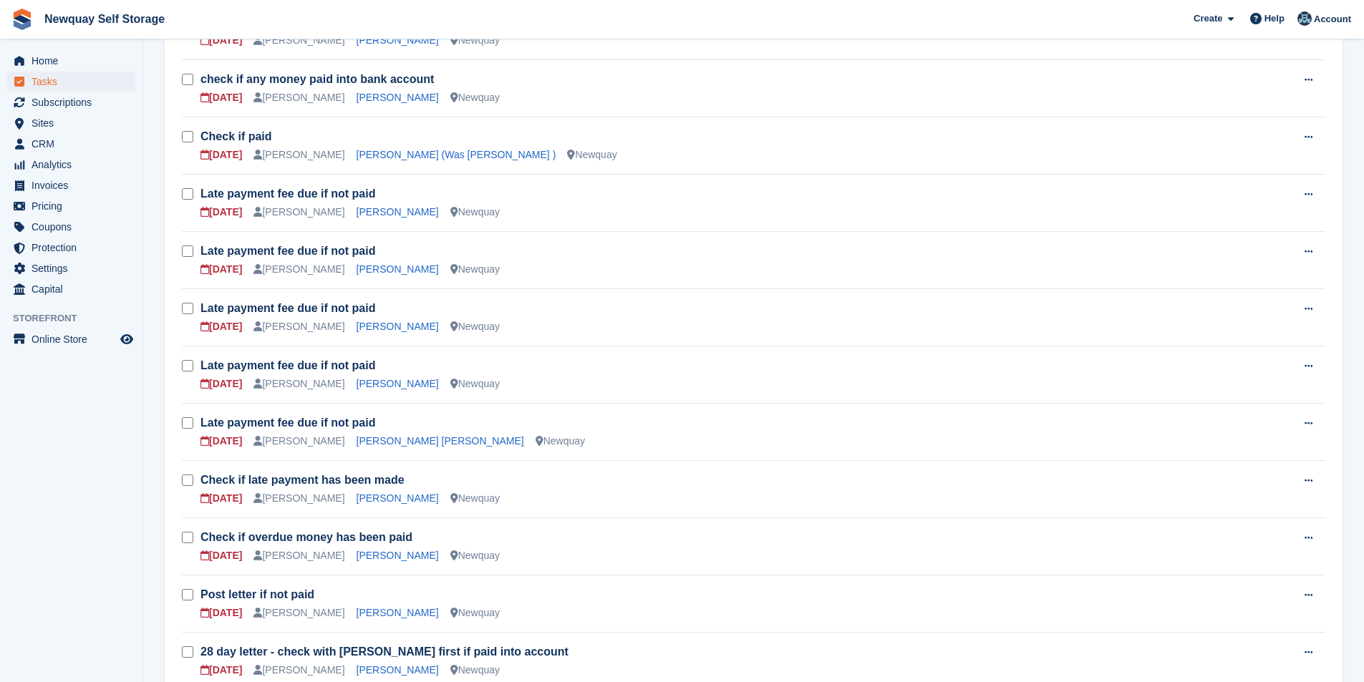
scroll to position [358, 0]
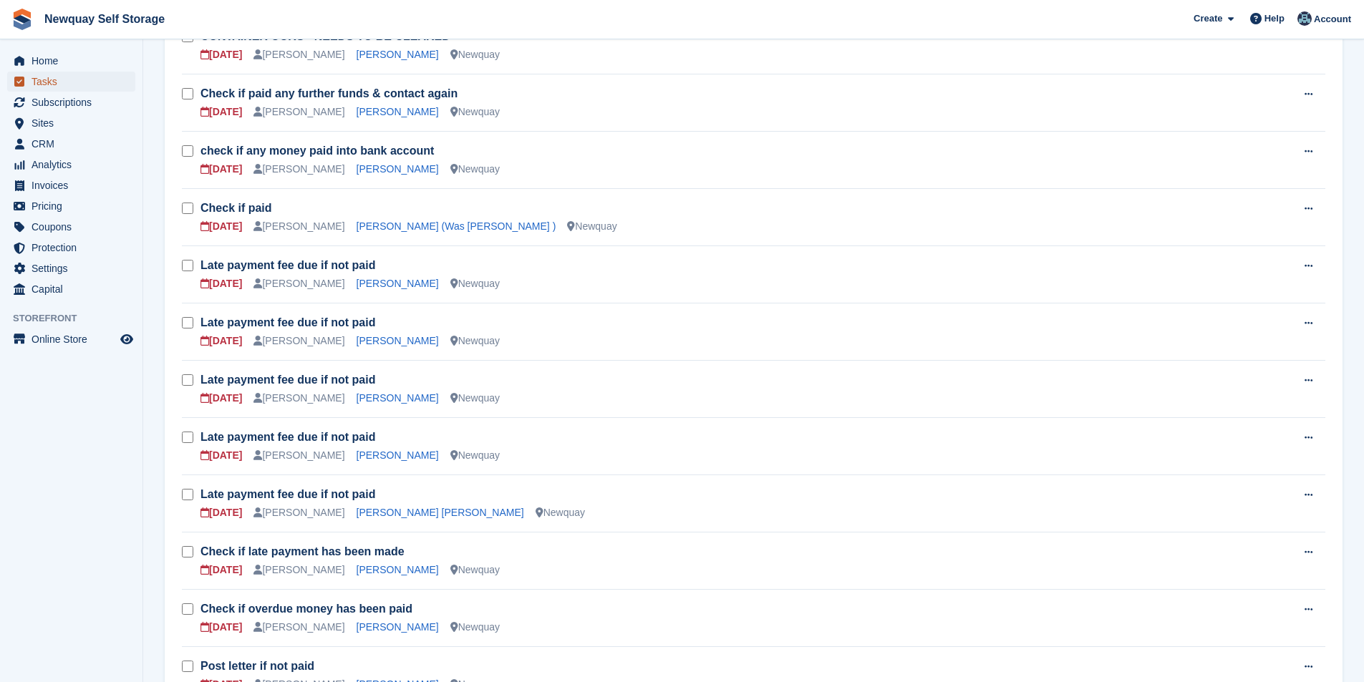
click at [62, 77] on span "Tasks" at bounding box center [75, 82] width 86 height 20
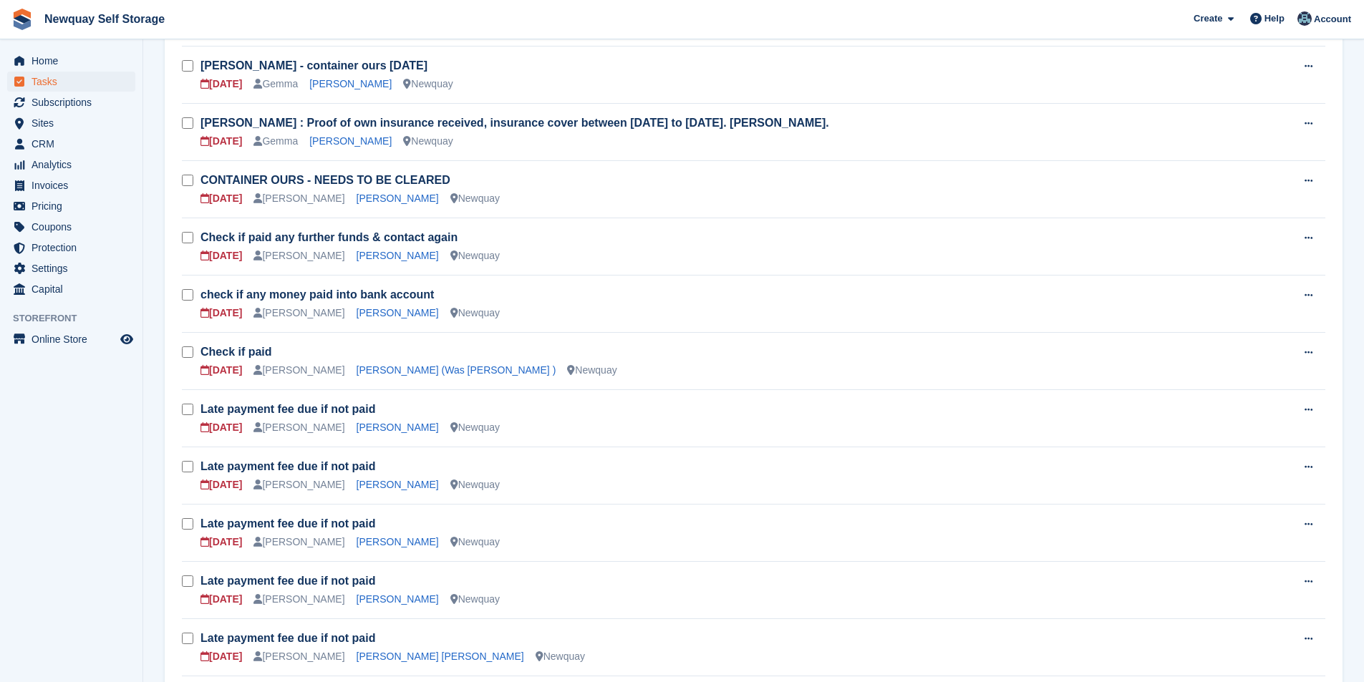
scroll to position [215, 0]
click at [398, 371] on link "[PERSON_NAME] (Was [PERSON_NAME] )" at bounding box center [457, 369] width 200 height 11
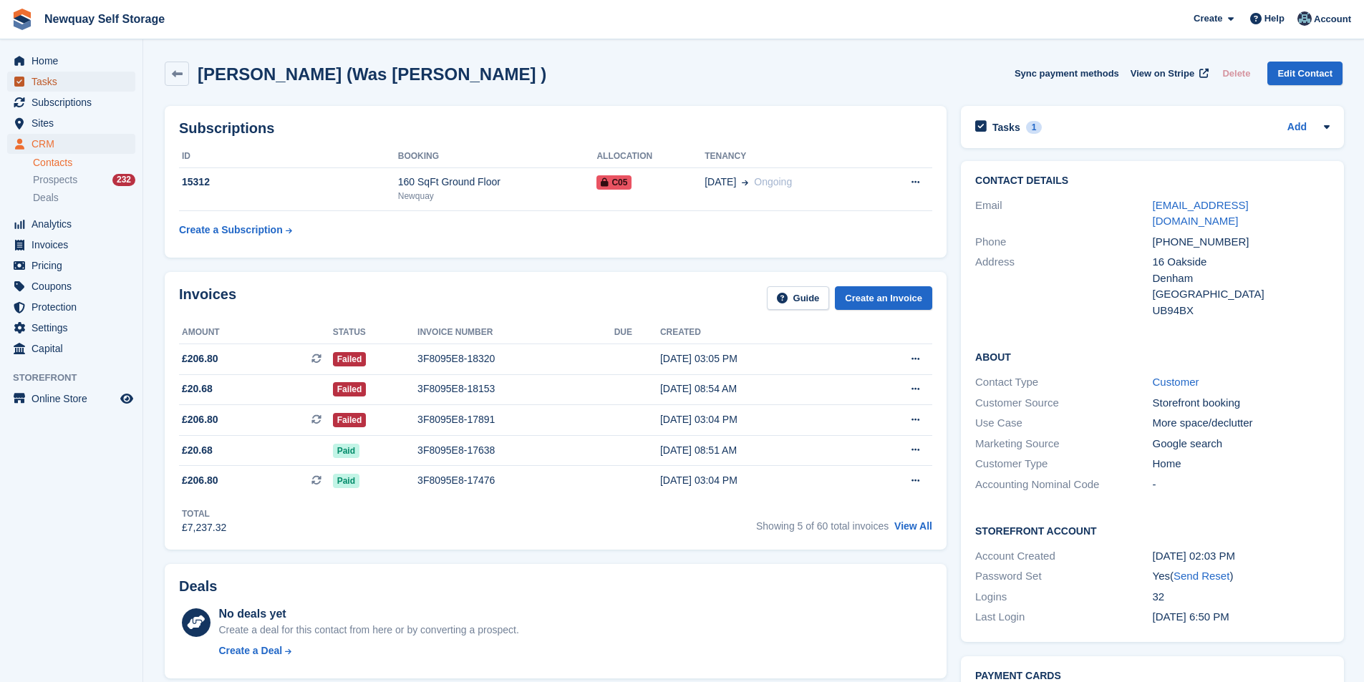
click at [57, 76] on span "Tasks" at bounding box center [75, 82] width 86 height 20
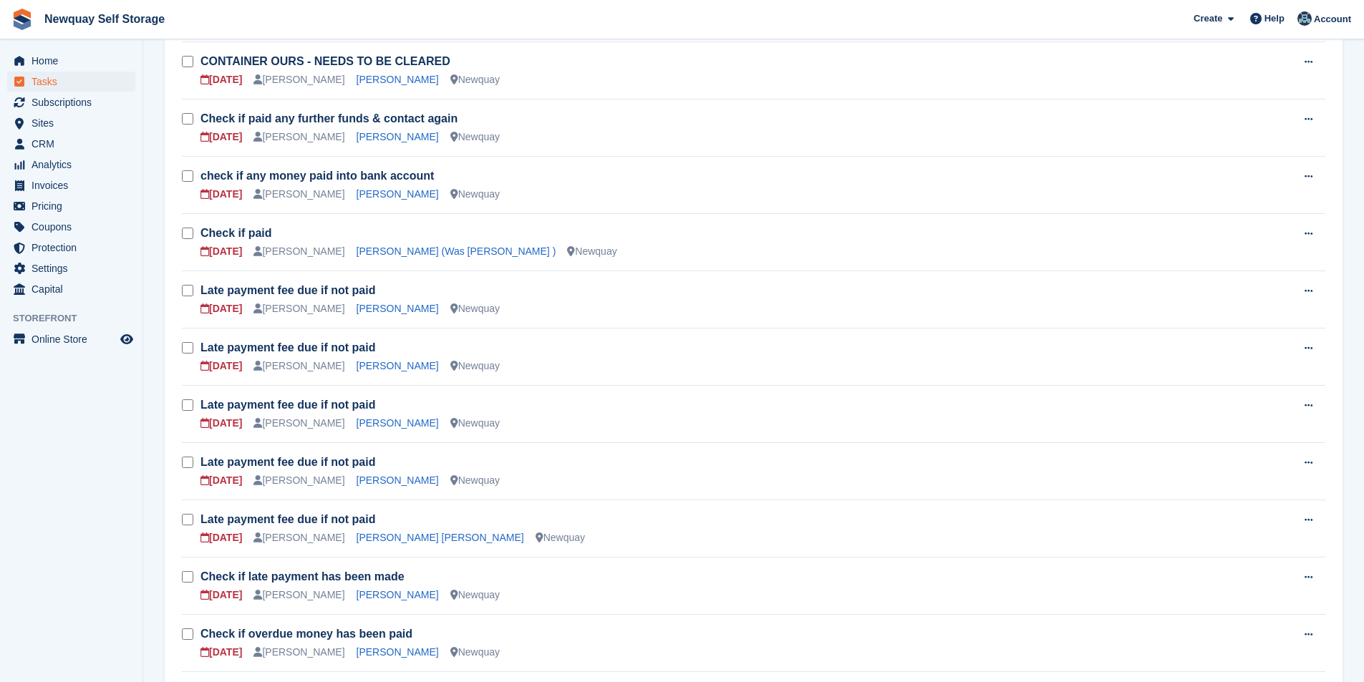
scroll to position [358, 0]
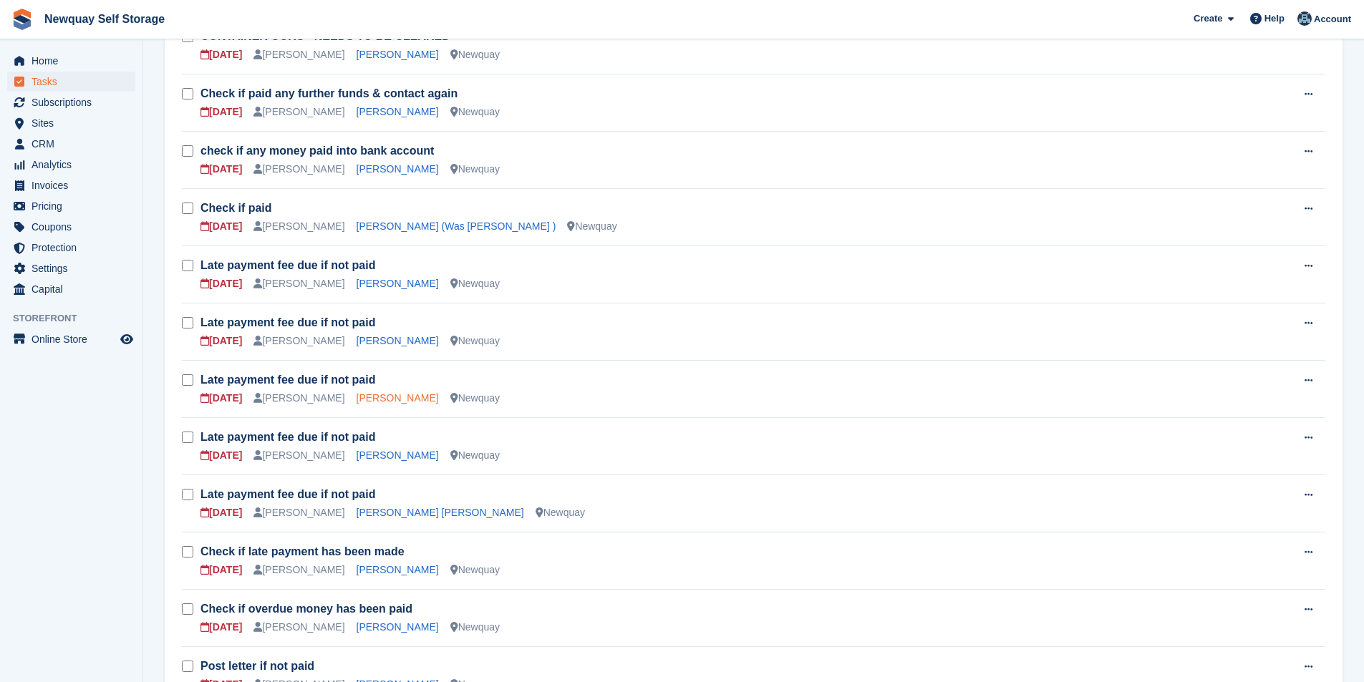
click at [370, 398] on link "[PERSON_NAME]" at bounding box center [398, 397] width 82 height 11
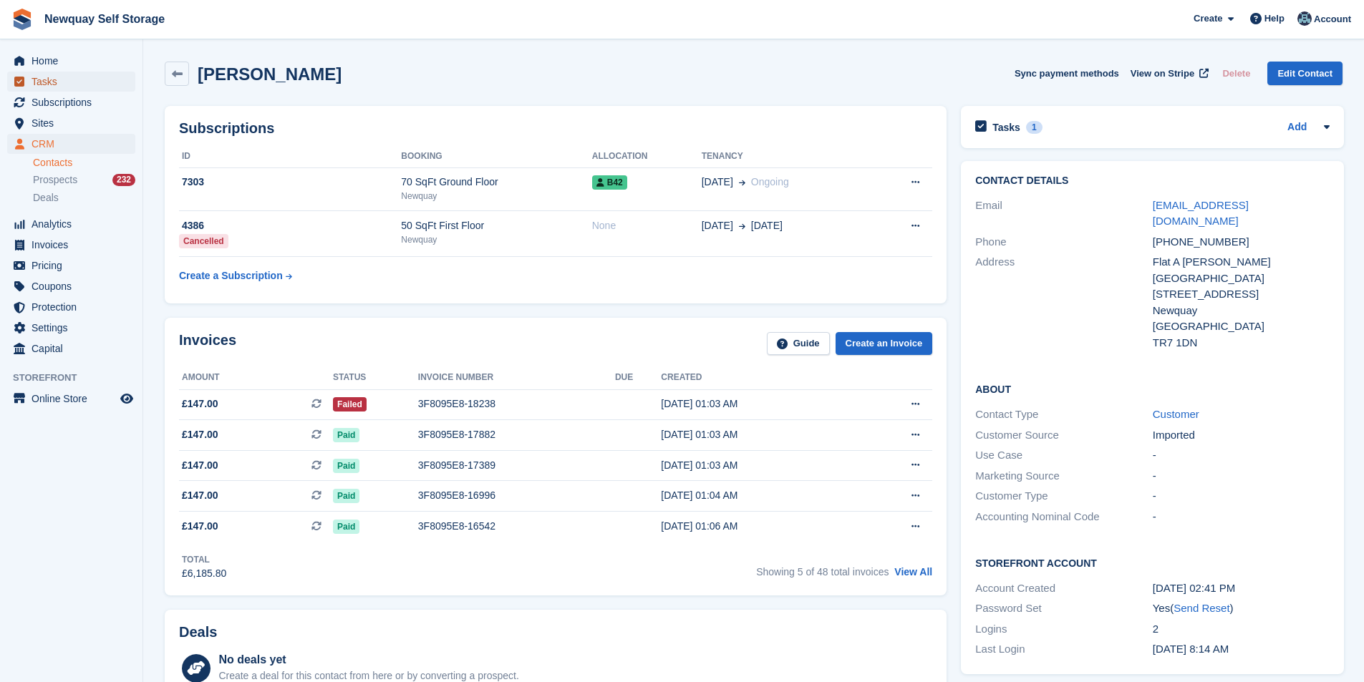
click at [63, 76] on span "Tasks" at bounding box center [75, 82] width 86 height 20
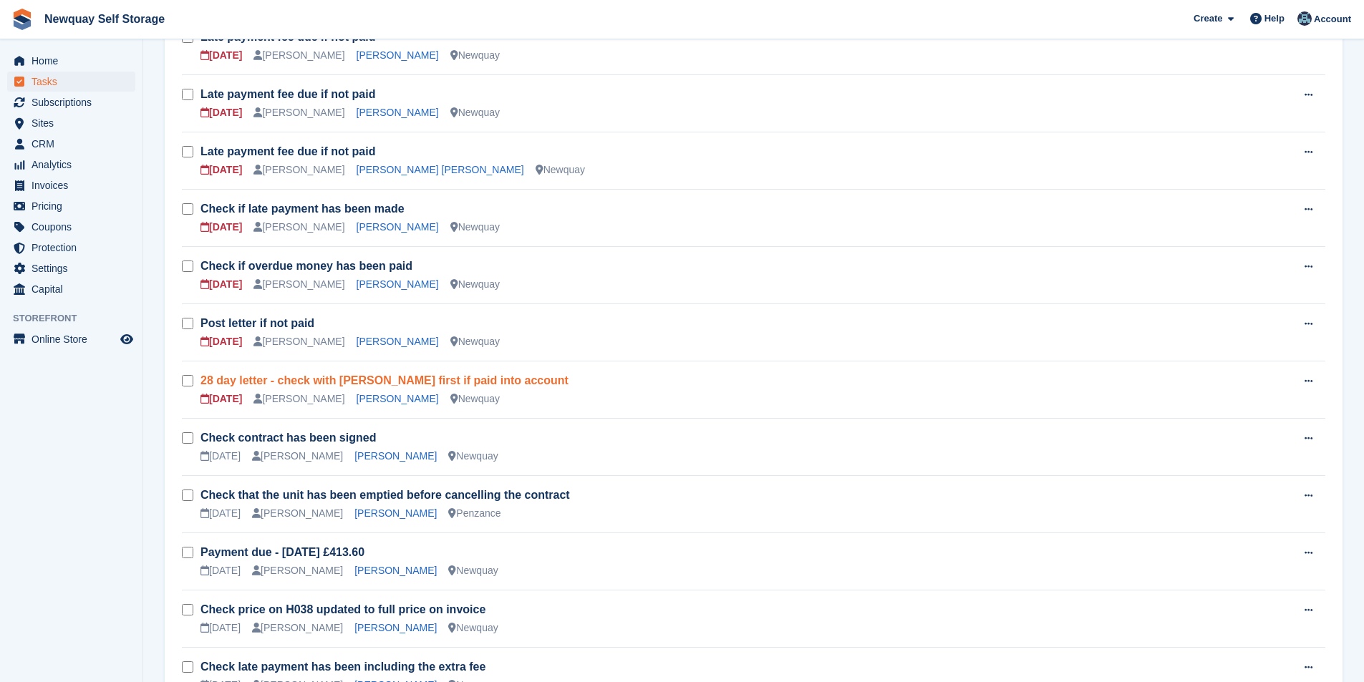
scroll to position [716, 0]
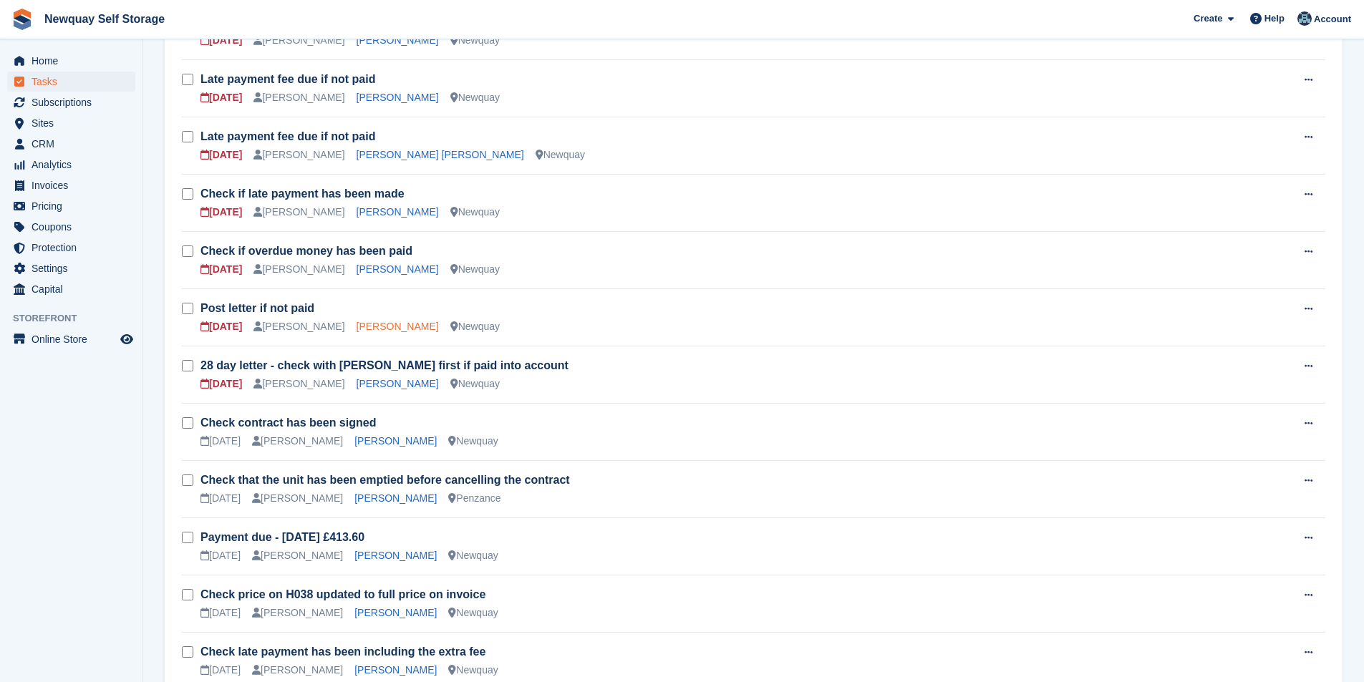
click at [395, 329] on link "[PERSON_NAME]" at bounding box center [398, 326] width 82 height 11
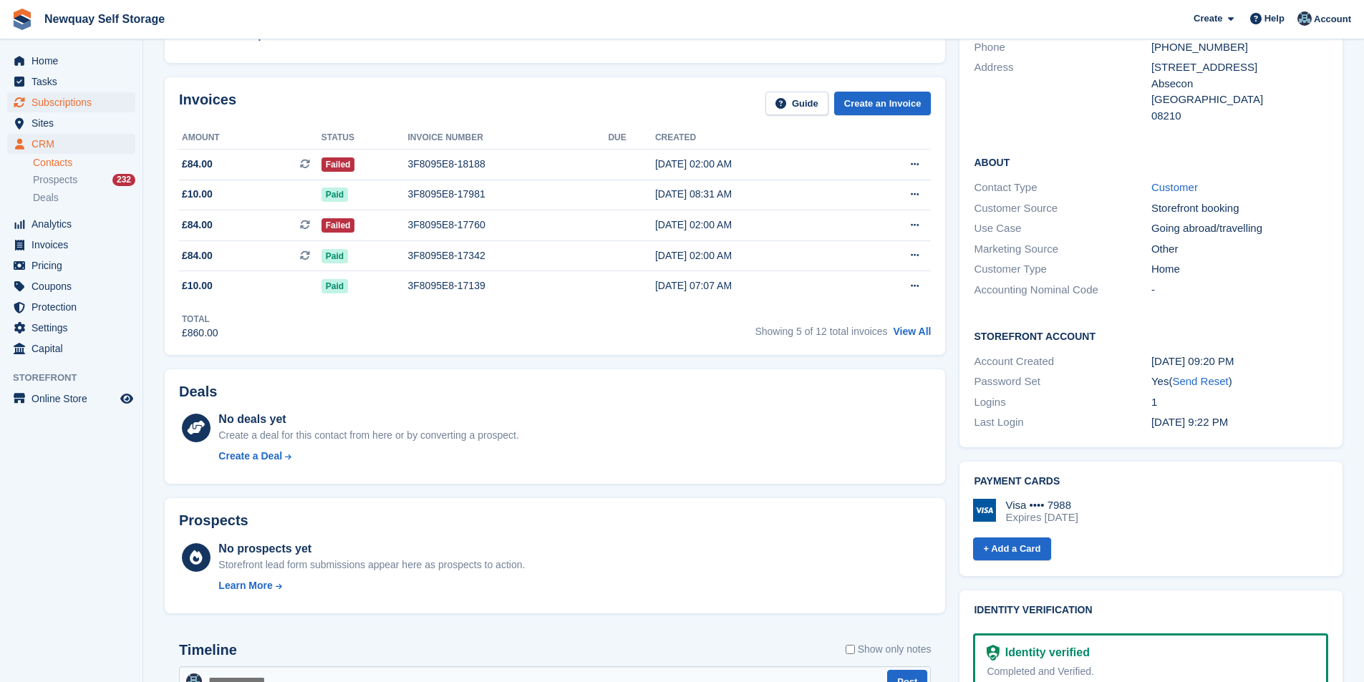
scroll to position [143, 0]
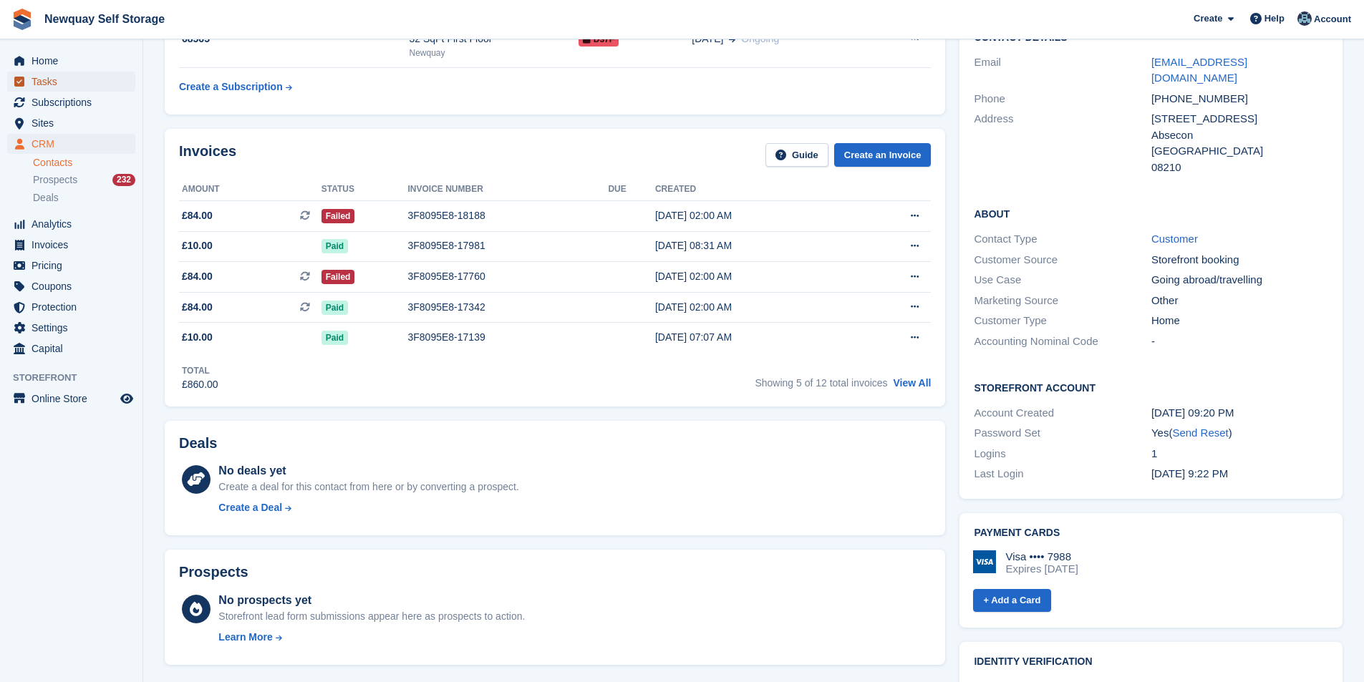
click at [76, 86] on span "Tasks" at bounding box center [75, 82] width 86 height 20
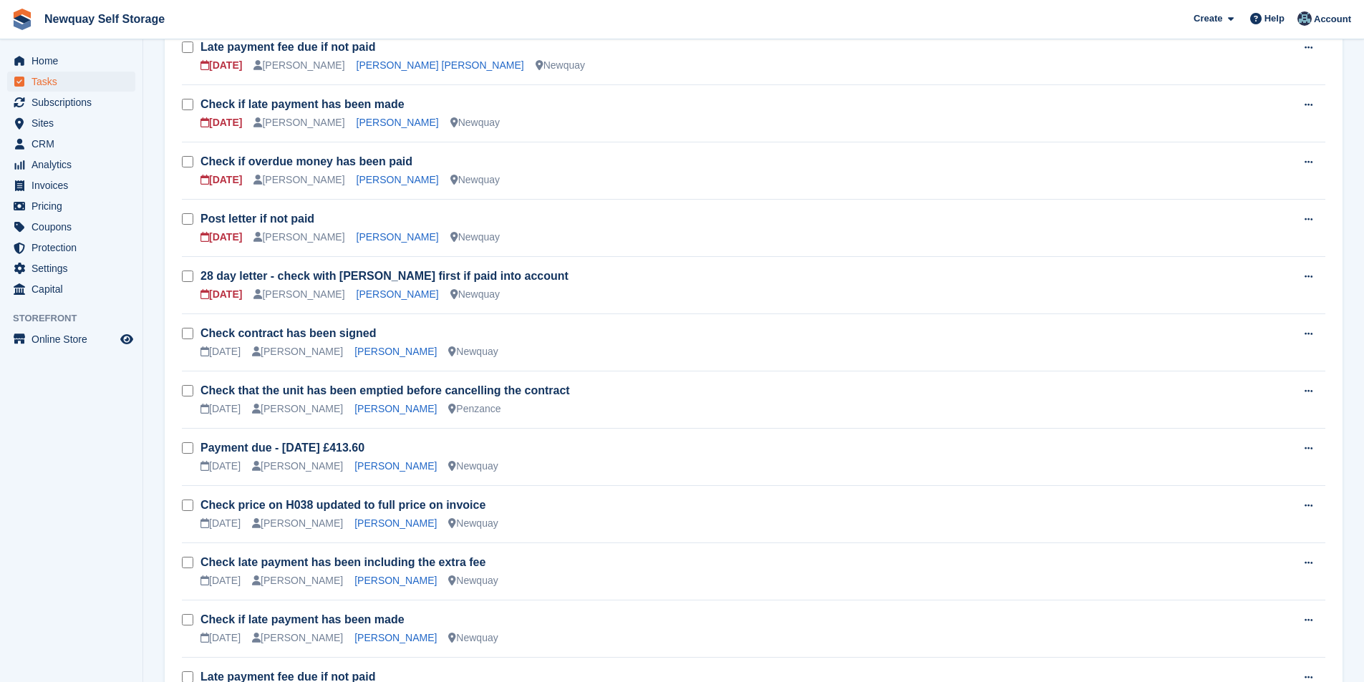
scroll to position [931, 0]
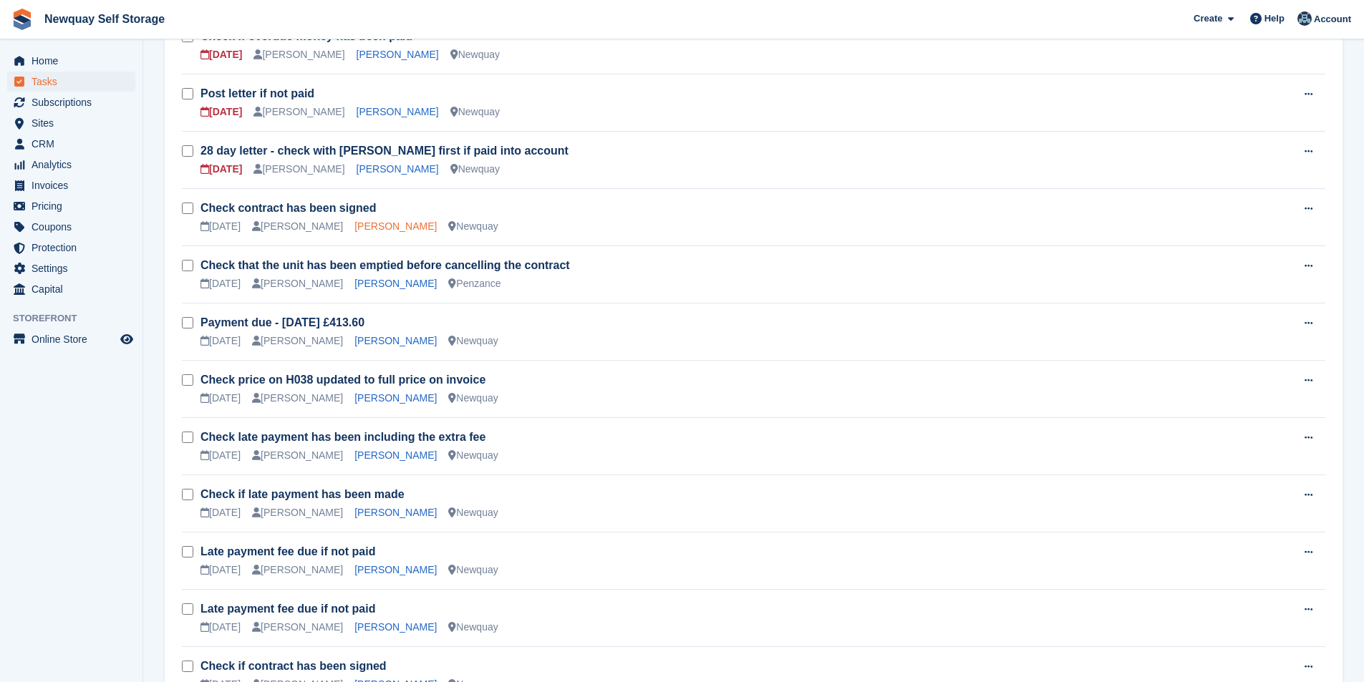
click at [363, 224] on link "[PERSON_NAME]" at bounding box center [395, 226] width 82 height 11
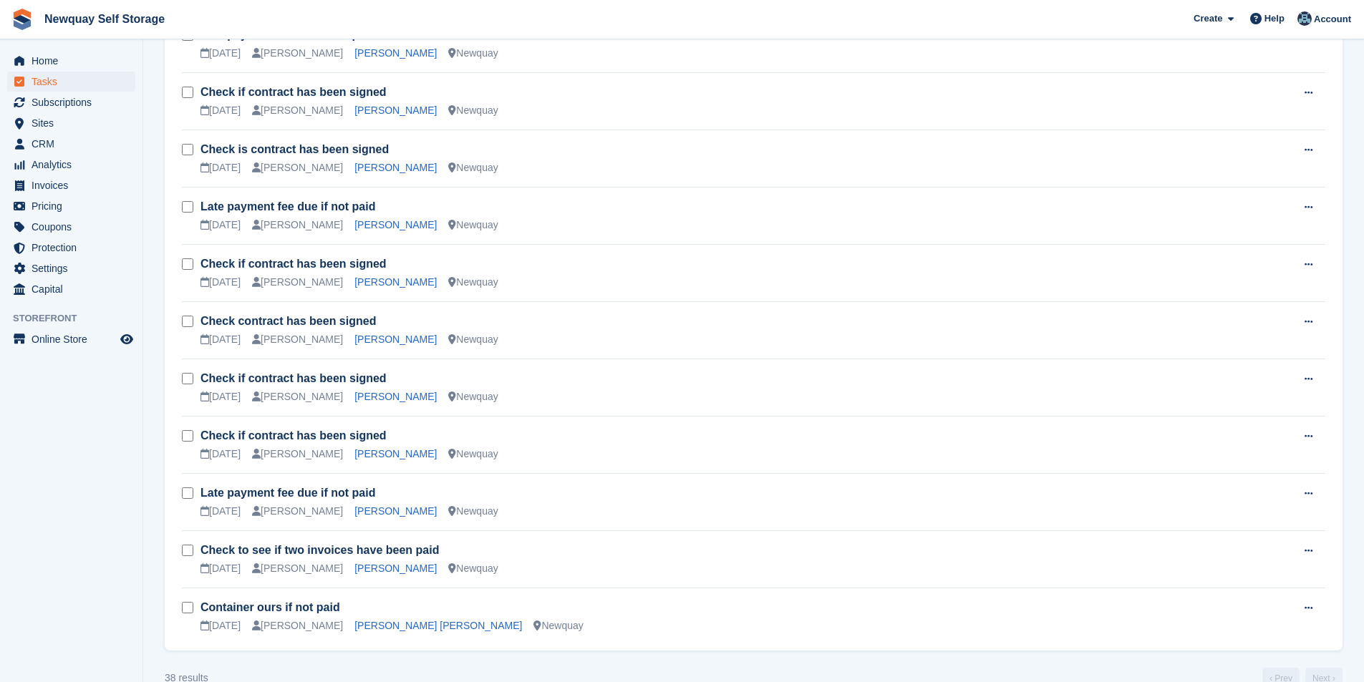
scroll to position [1763, 0]
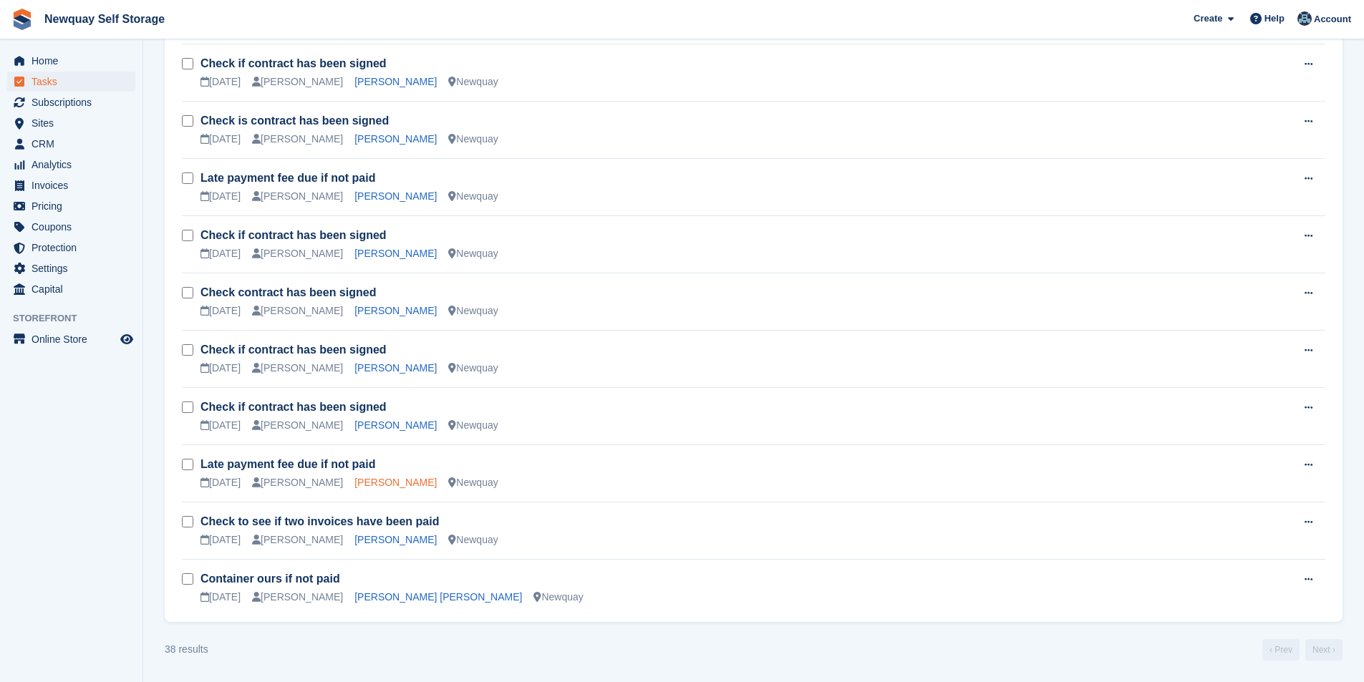
click at [409, 481] on link "[PERSON_NAME]" at bounding box center [395, 482] width 82 height 11
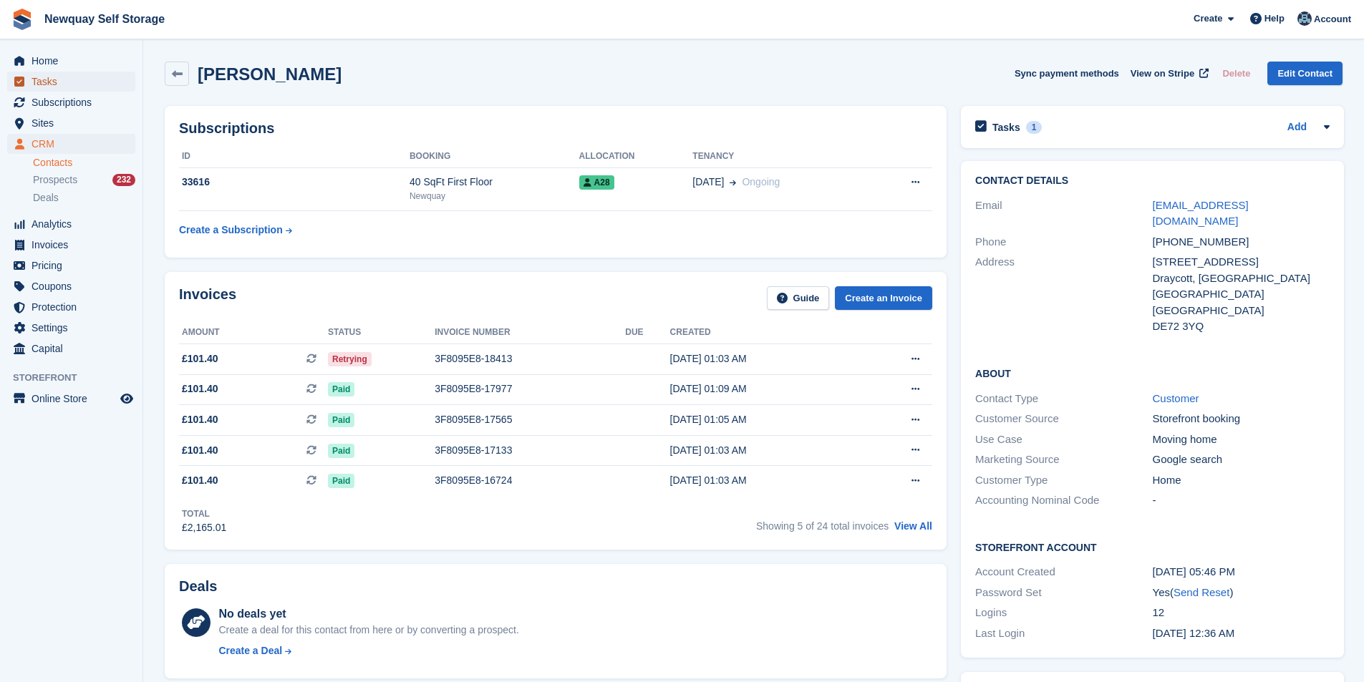
click at [66, 80] on span "Tasks" at bounding box center [75, 82] width 86 height 20
